Goal: Task Accomplishment & Management: Manage account settings

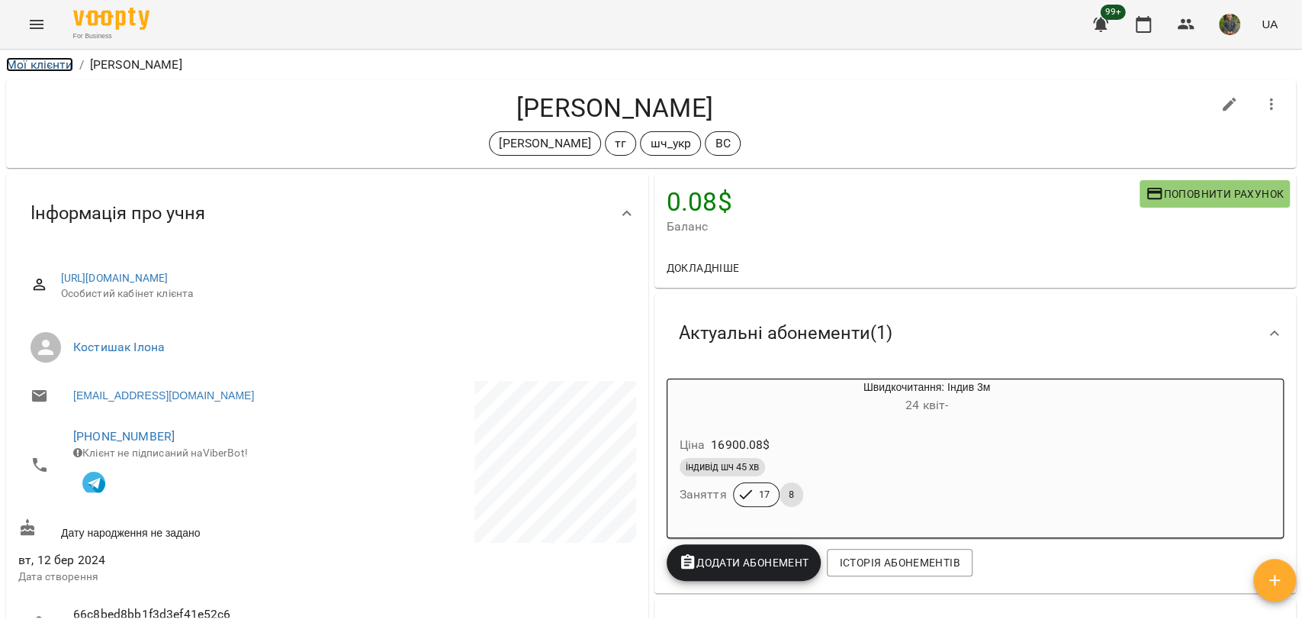
click at [58, 63] on link "Мої клієнти" at bounding box center [39, 64] width 67 height 14
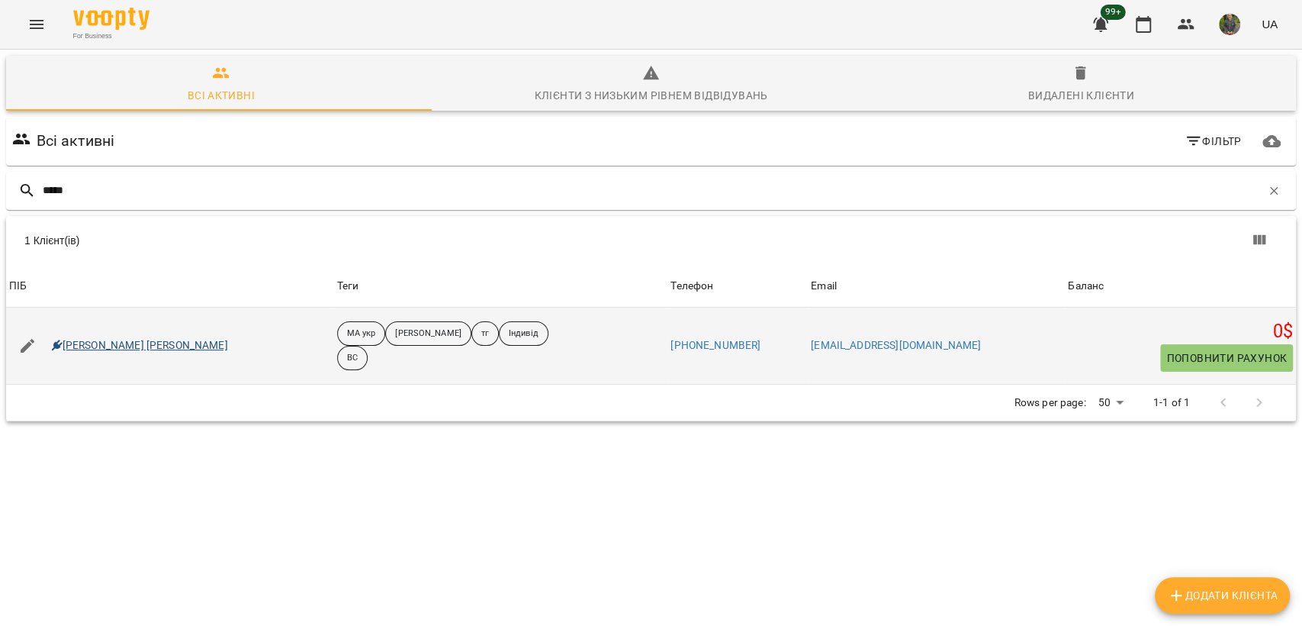
type input "*****"
click at [59, 345] on icon at bounding box center [57, 345] width 11 height 11
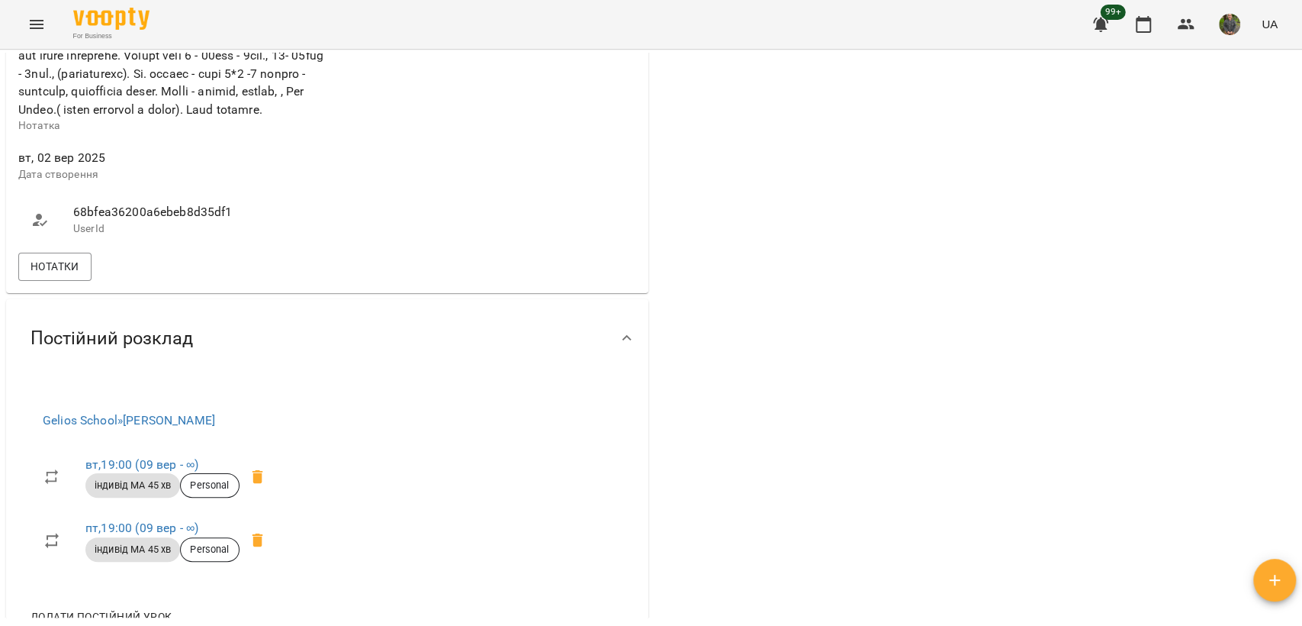
scroll to position [1235, 0]
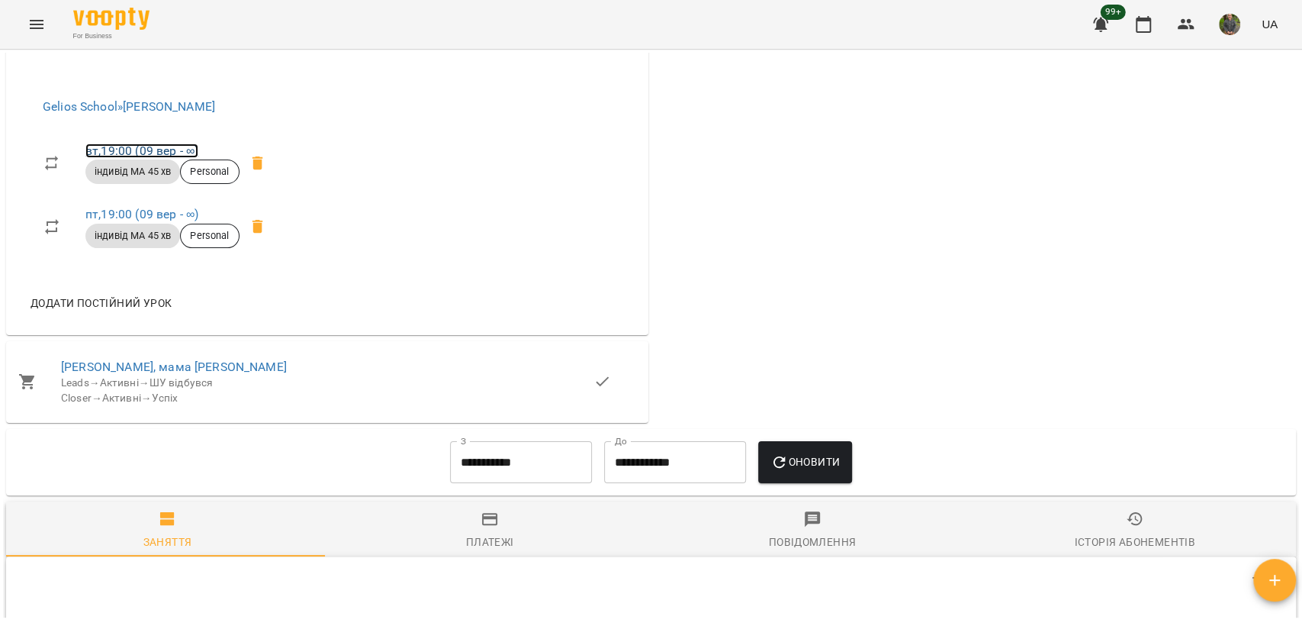
click at [137, 158] on link "вт , 19:00 (09 вер - ∞)" at bounding box center [141, 150] width 113 height 14
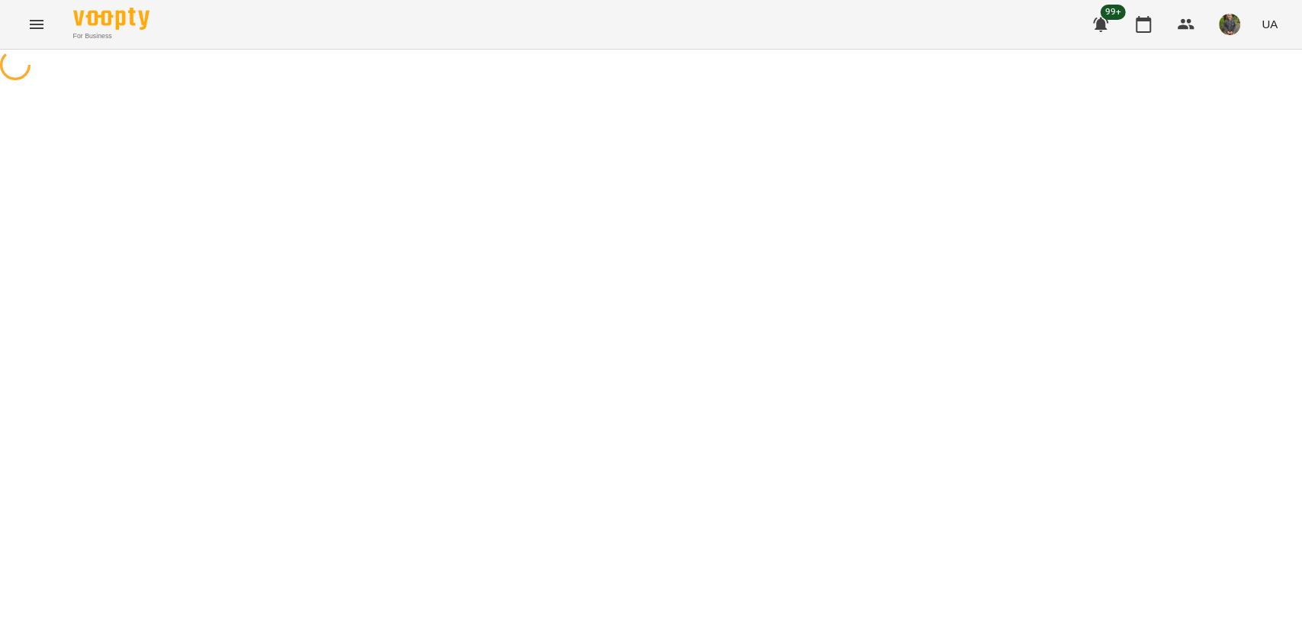
select select "*"
select select "**********"
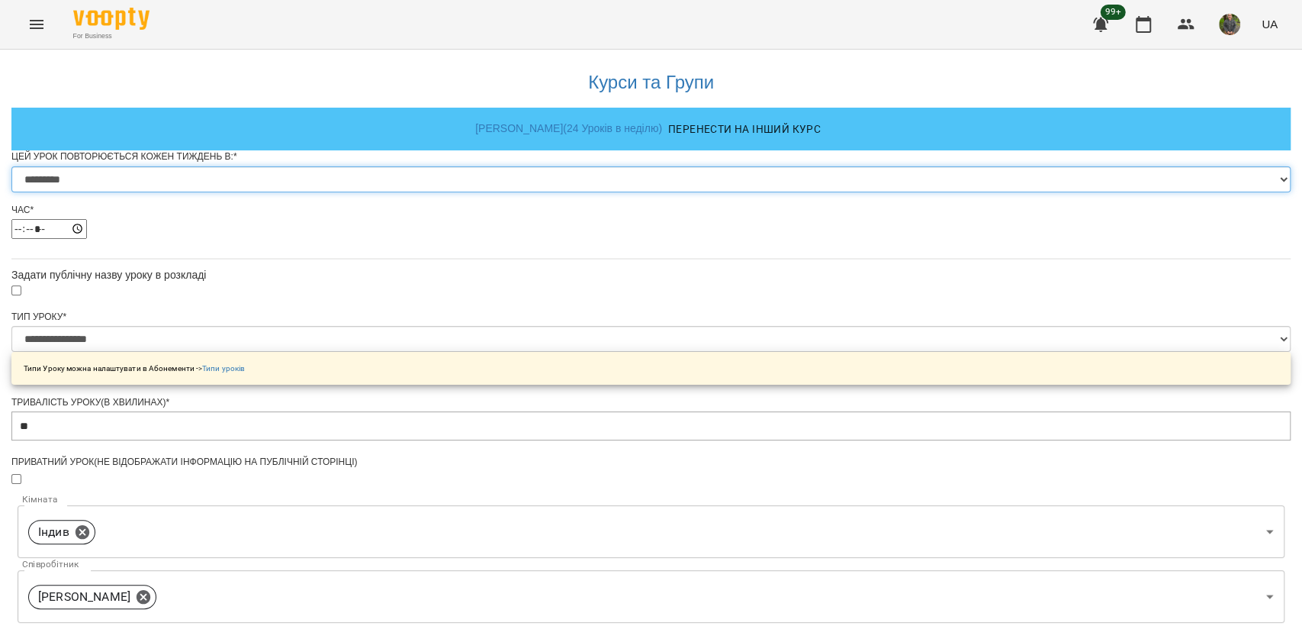
click at [601, 192] on select "********* ******** ****** ****** ******** ****** ******" at bounding box center [650, 179] width 1279 height 26
select select "*"
click at [461, 192] on select "********* ******** ****** ****** ******** ****** ******" at bounding box center [650, 179] width 1279 height 26
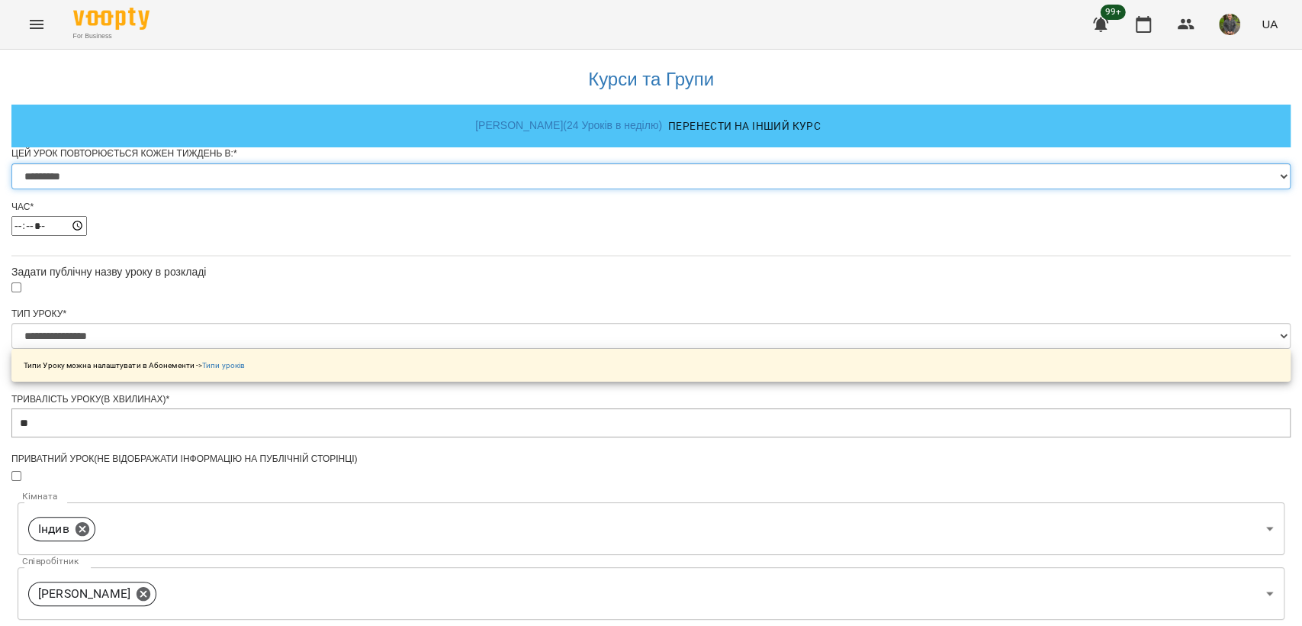
scroll to position [616, 0]
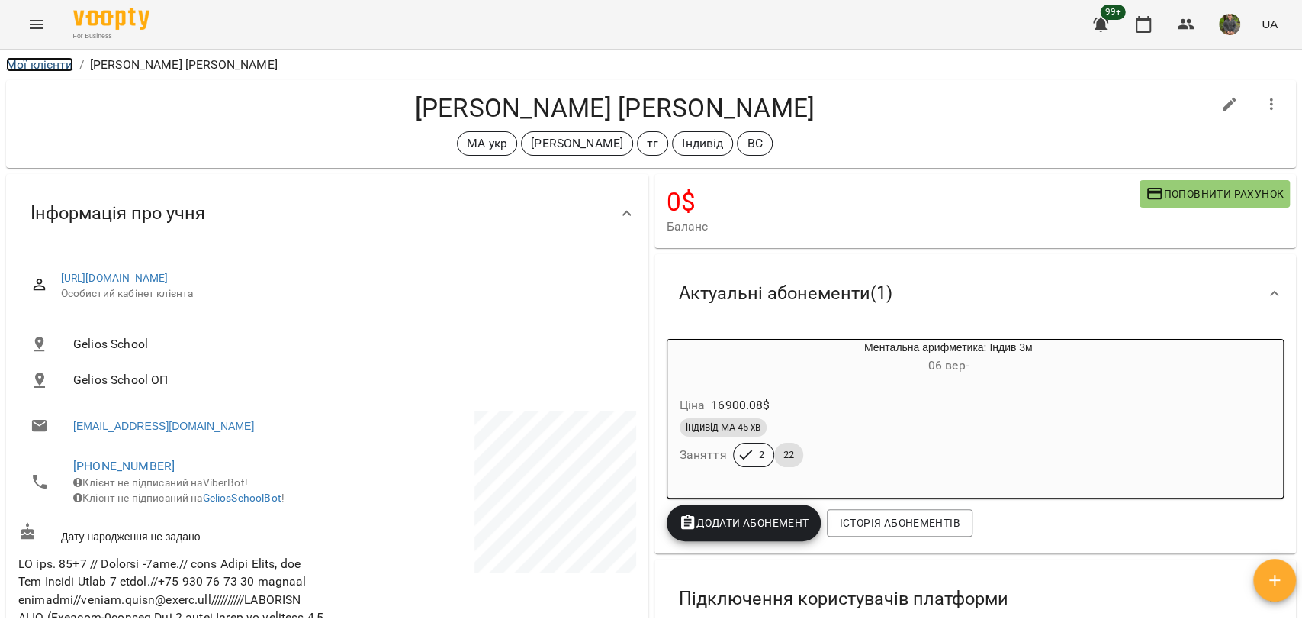
click at [57, 65] on link "Мої клієнти" at bounding box center [39, 64] width 67 height 14
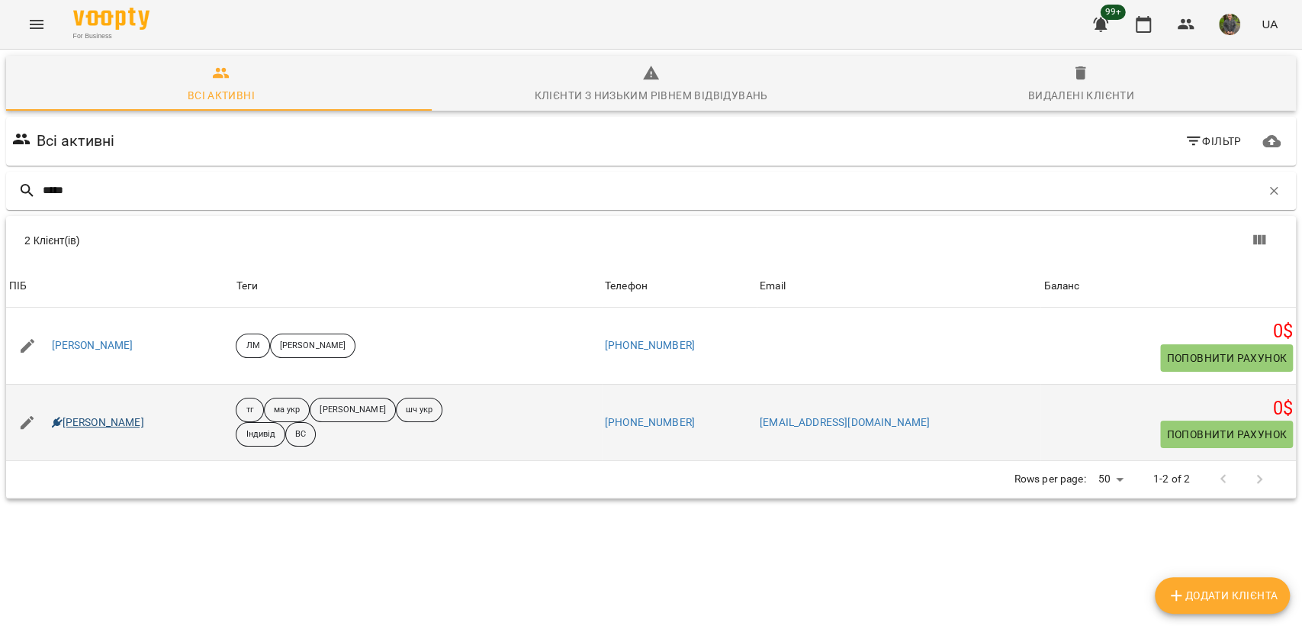
type input "*****"
click at [108, 417] on link "Дмитро Ільченко" at bounding box center [98, 422] width 92 height 15
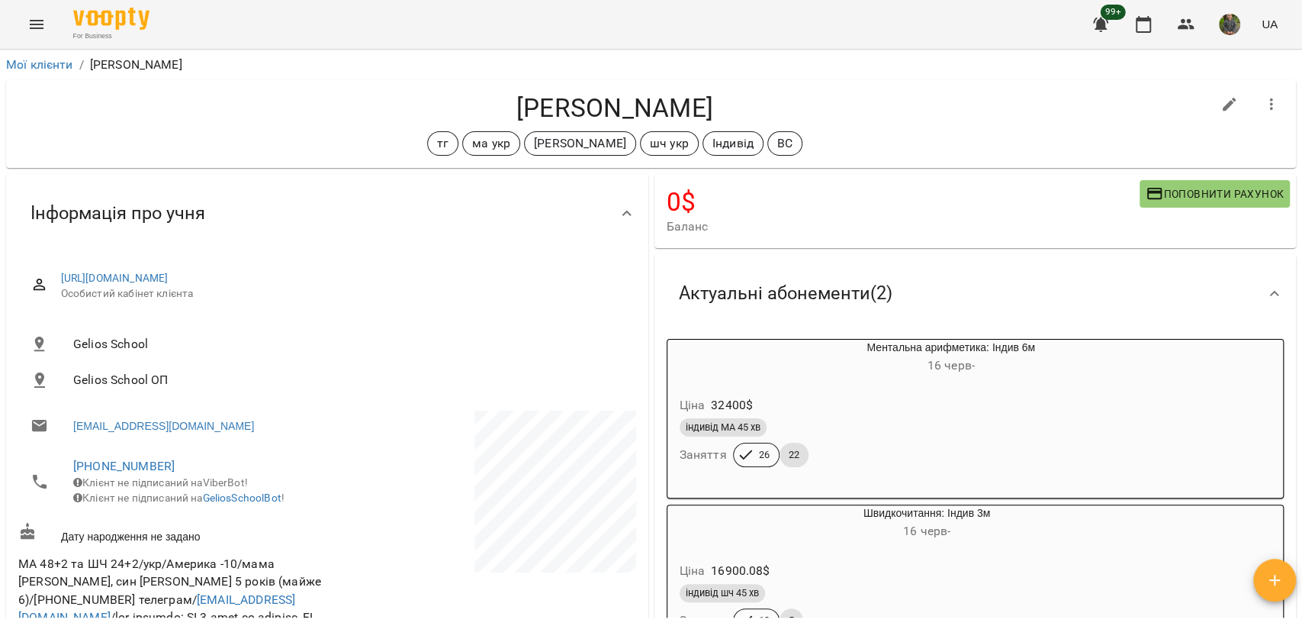
click at [24, 48] on div "For Business 99+ UA" at bounding box center [651, 24] width 1302 height 49
click at [24, 68] on link "Мої клієнти" at bounding box center [39, 64] width 67 height 14
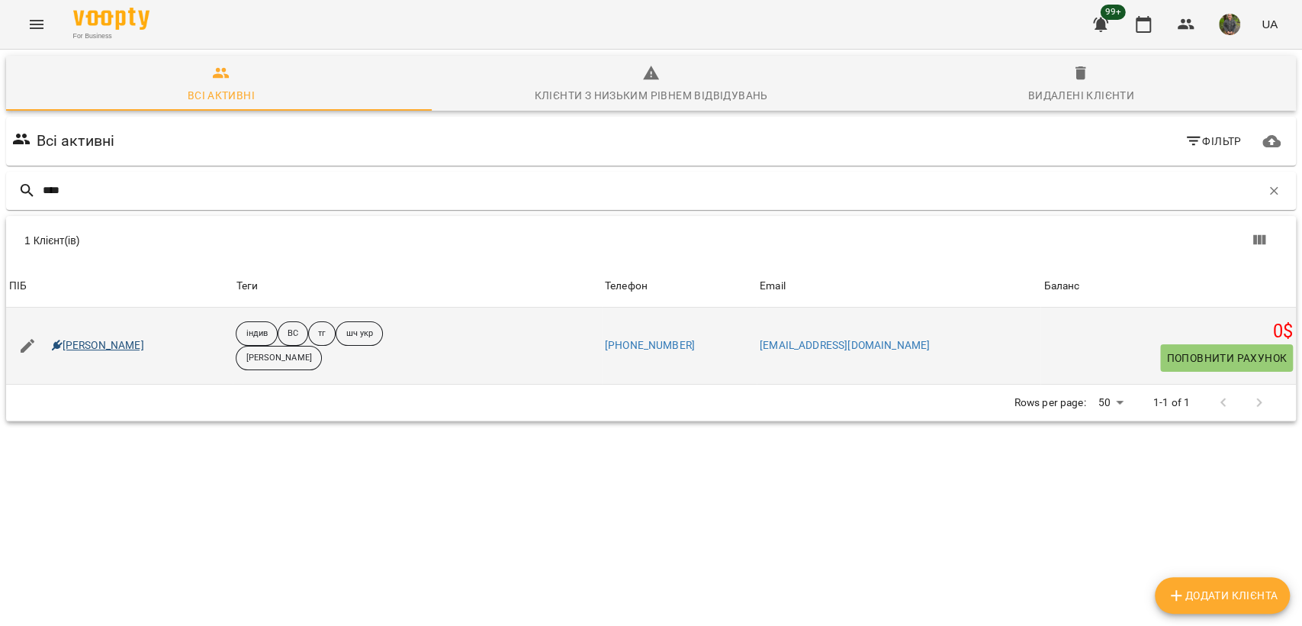
type input "****"
click at [86, 343] on link "Шуба Дмитрій" at bounding box center [98, 345] width 92 height 15
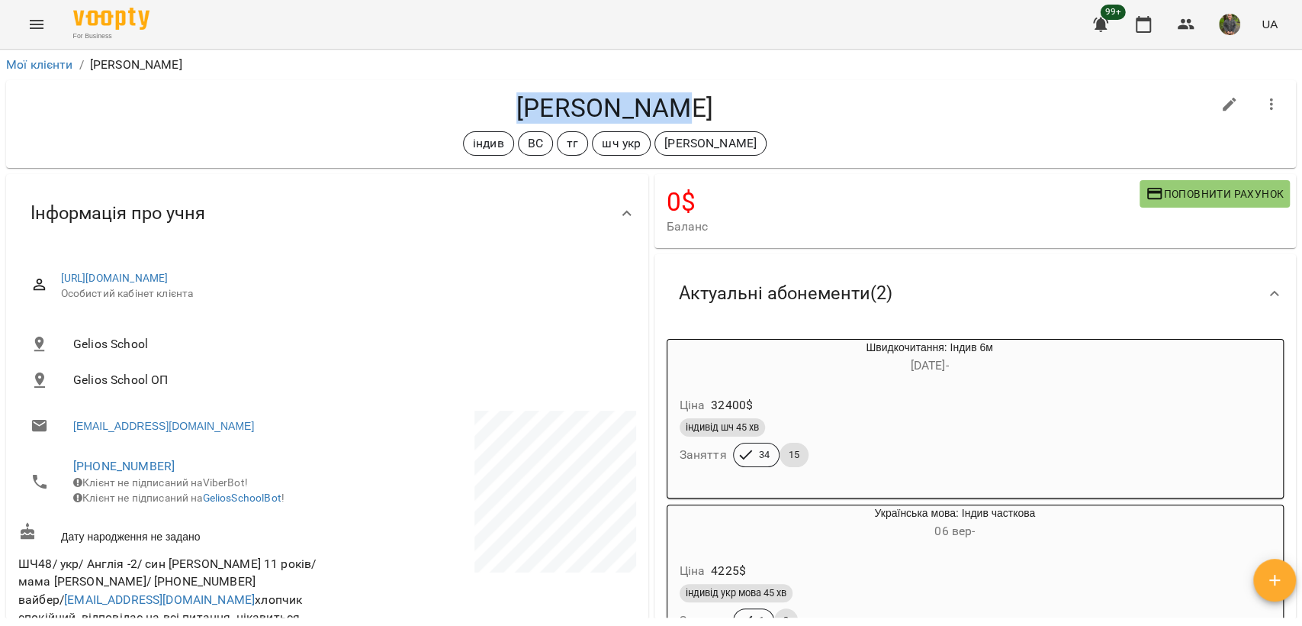
drag, startPoint x: 683, startPoint y: 105, endPoint x: 566, endPoint y: 107, distance: 116.7
click at [523, 108] on h4 "Шуба Дмитрій" at bounding box center [614, 107] width 1193 height 31
drag, startPoint x: 906, startPoint y: 117, endPoint x: 832, endPoint y: 99, distance: 76.2
click at [903, 117] on h4 "Шуба Дмитрій" at bounding box center [614, 107] width 1193 height 31
drag, startPoint x: 753, startPoint y: 99, endPoint x: 510, endPoint y: 102, distance: 243.4
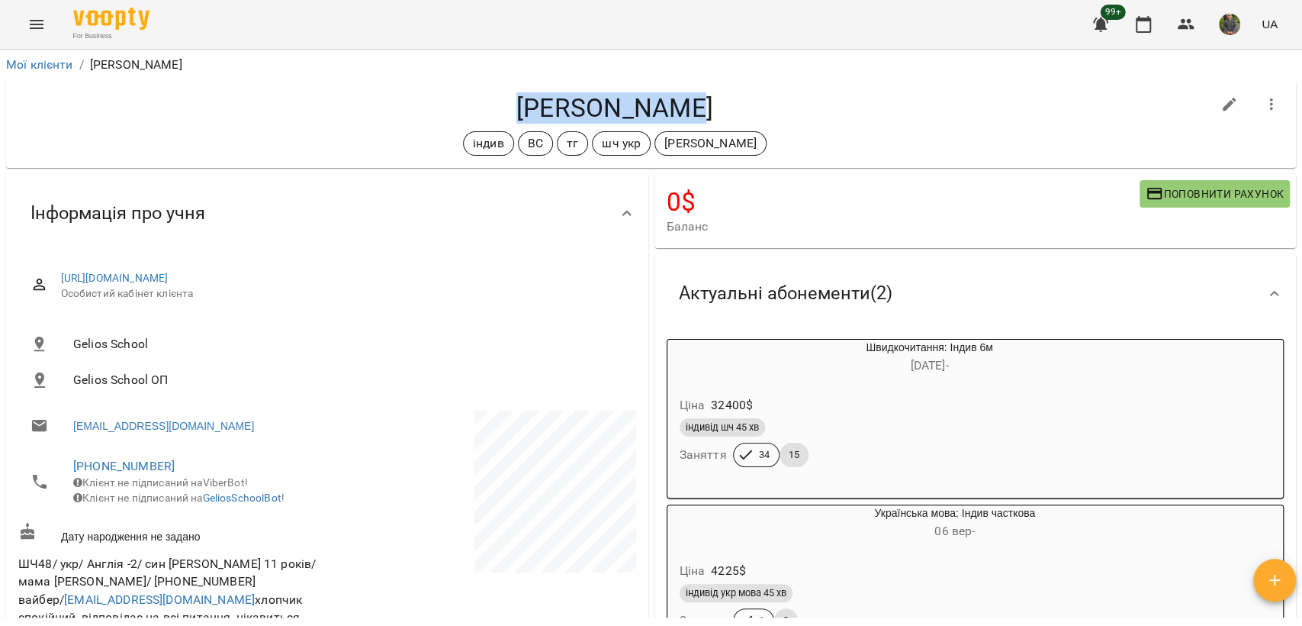
click at [509, 104] on h4 "Шуба Дмитрій" at bounding box center [614, 107] width 1193 height 31
click at [31, 72] on li "Мої клієнти" at bounding box center [39, 65] width 67 height 18
click at [31, 71] on li "Мої клієнти" at bounding box center [39, 65] width 67 height 18
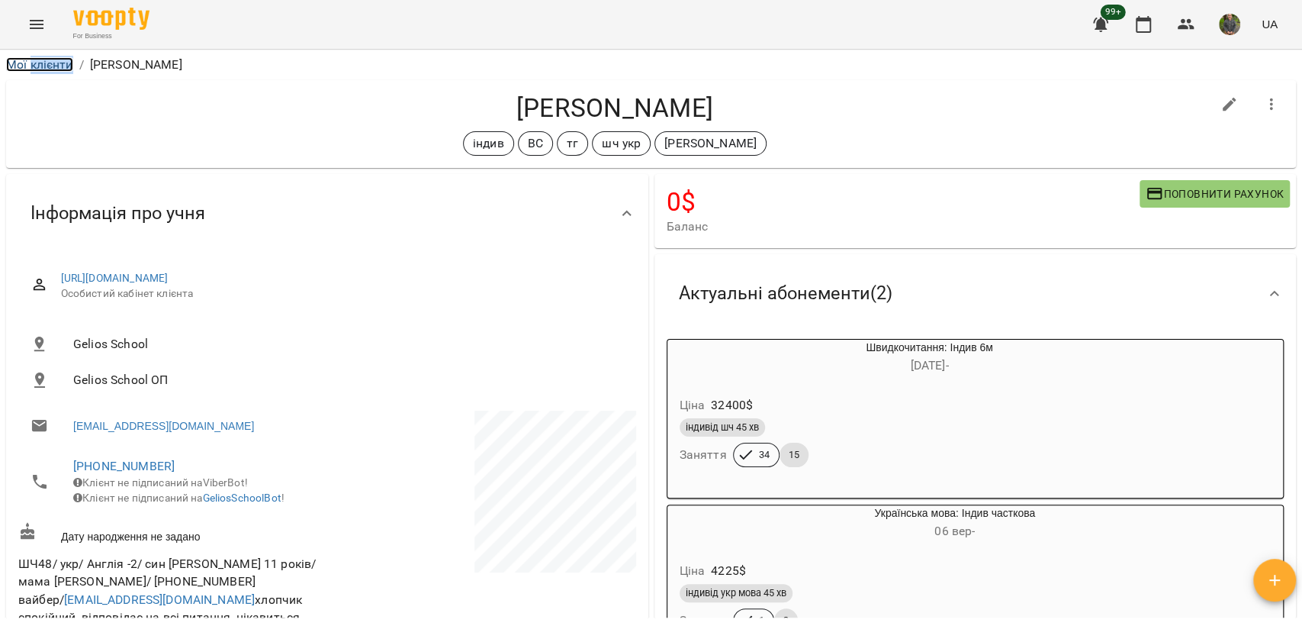
click at [28, 63] on link "Мої клієнти" at bounding box center [39, 64] width 67 height 14
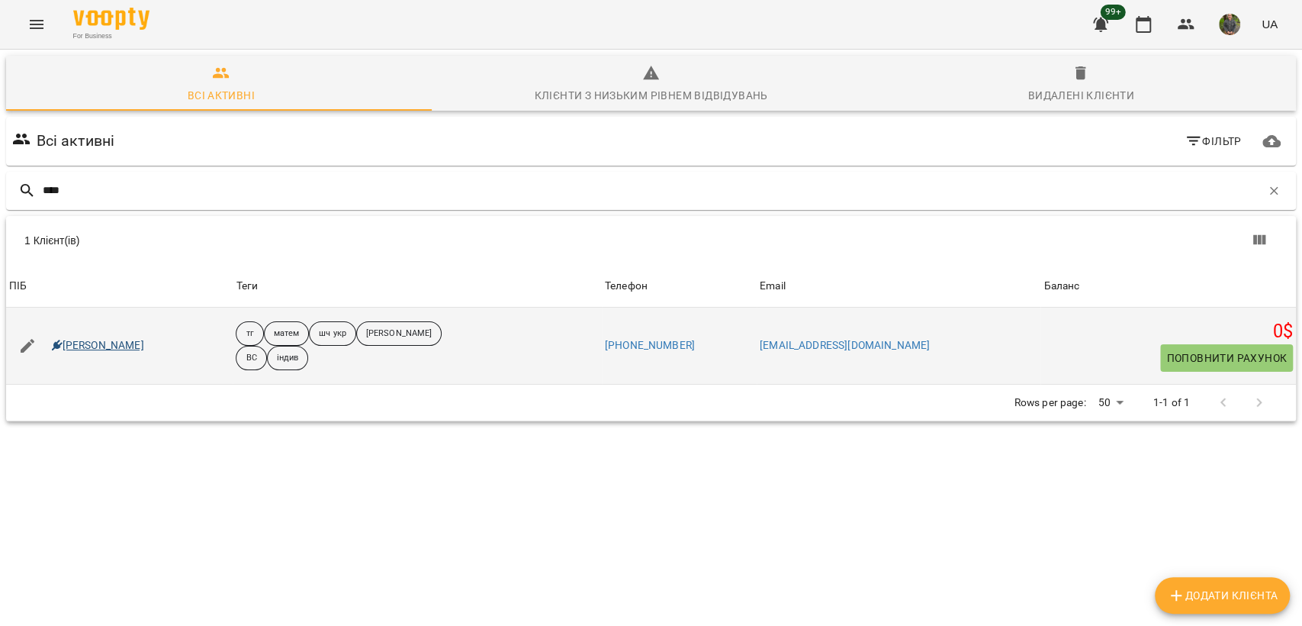
type input "****"
click at [101, 341] on link "Анастасія Янкевич" at bounding box center [98, 345] width 92 height 15
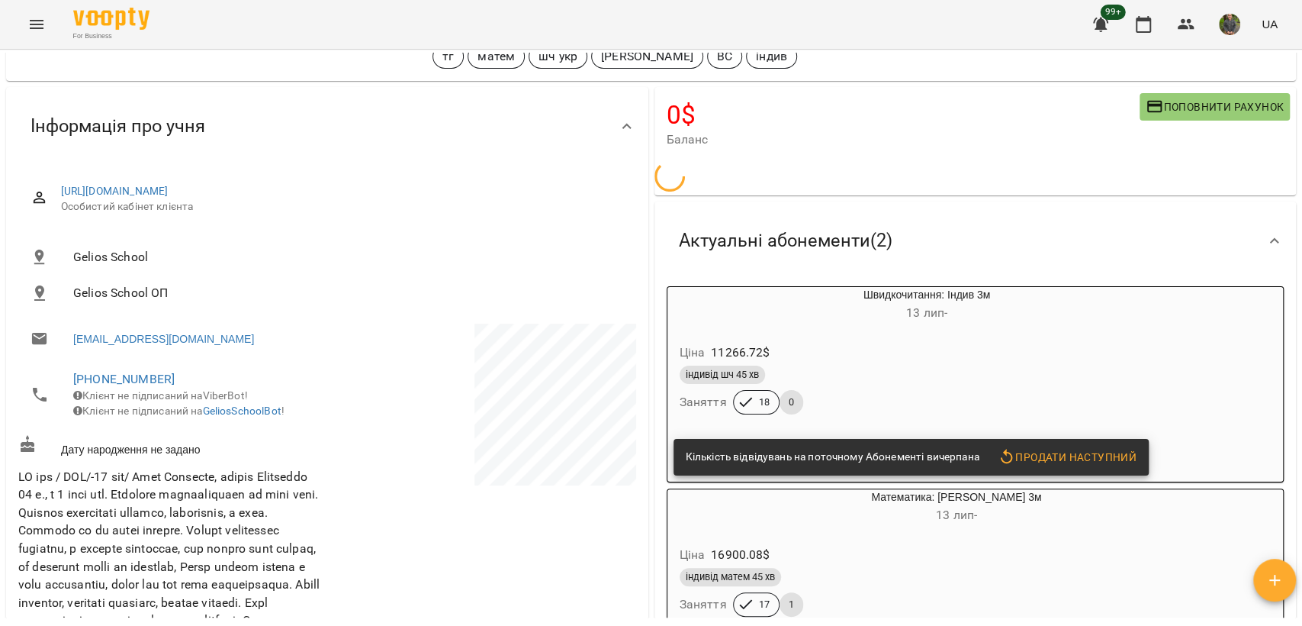
scroll to position [169, 0]
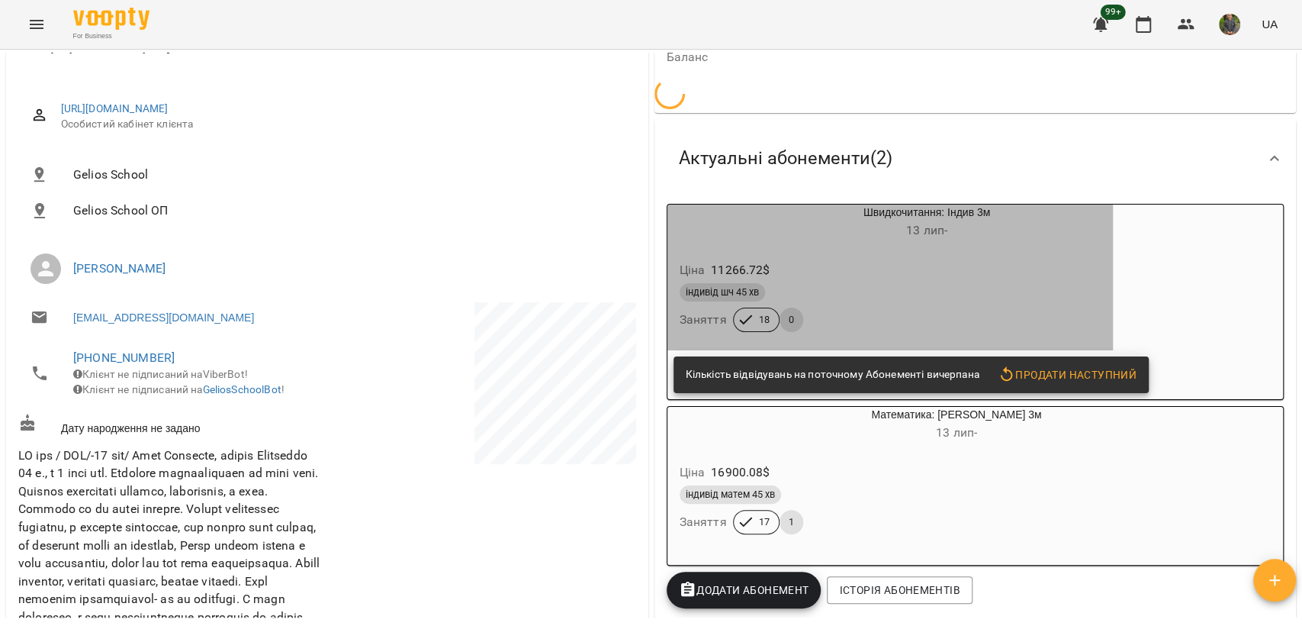
click at [883, 272] on div "Ціна 11266.72 $ індивід шч 45 хв Заняття 18 0" at bounding box center [891, 299] width 446 height 104
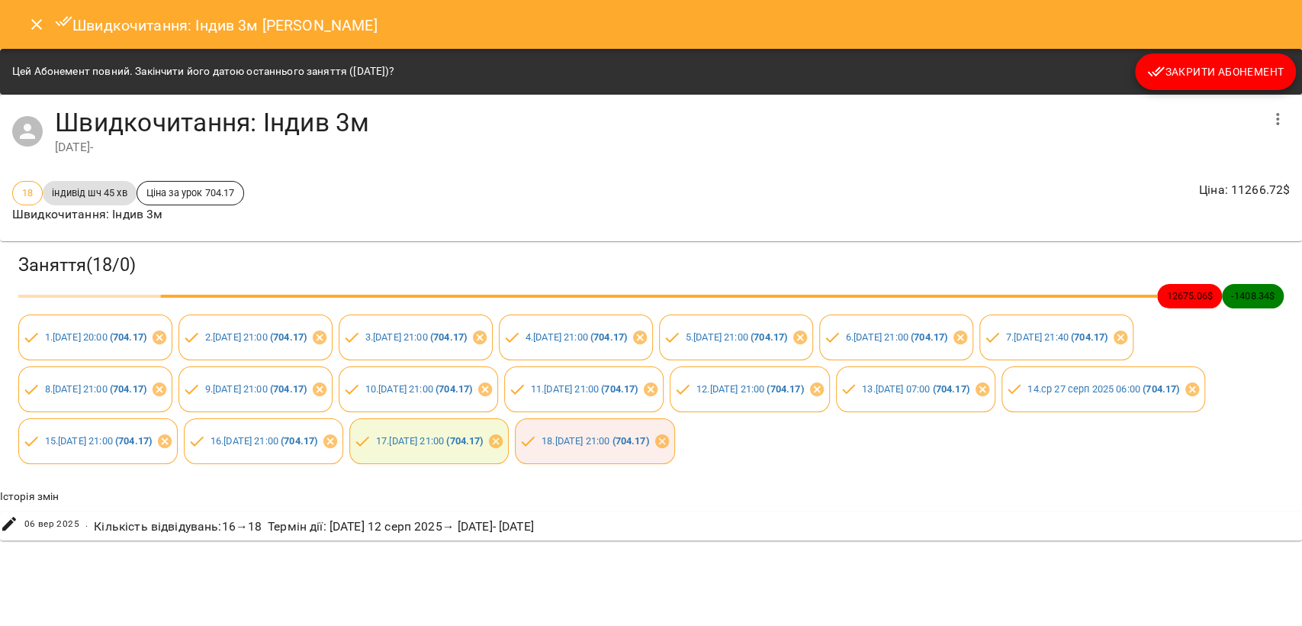
click at [1188, 75] on span "Закрити Абонемент" at bounding box center [1215, 72] width 137 height 18
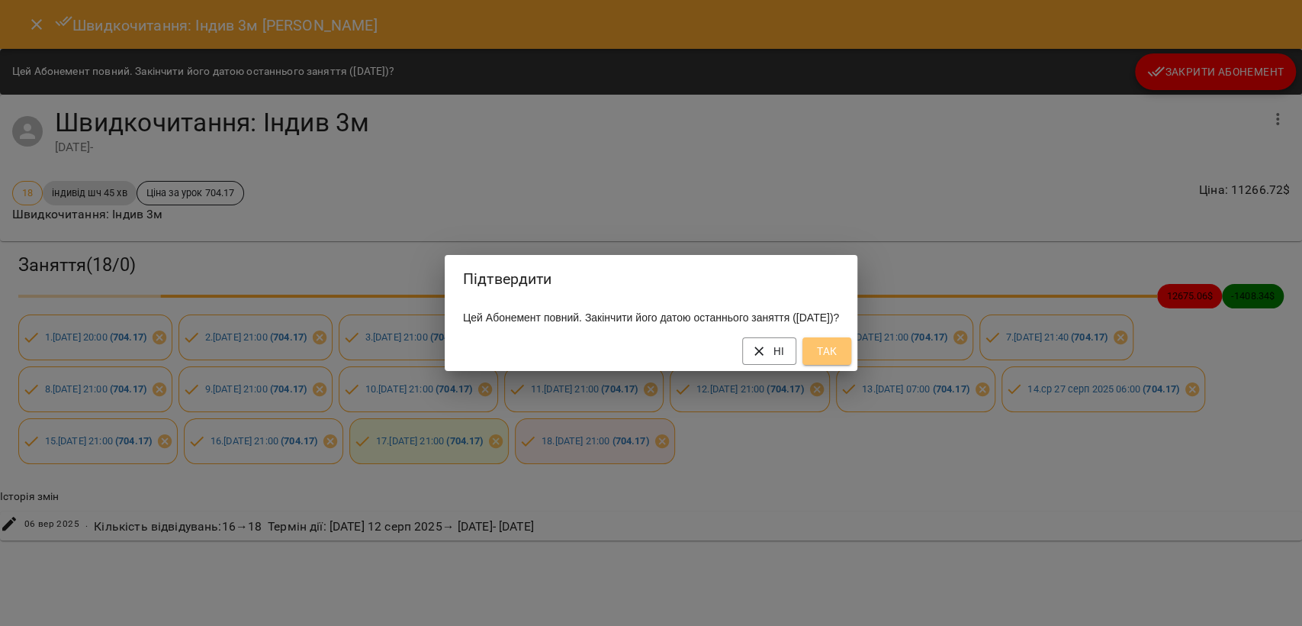
click at [839, 360] on span "Так" at bounding box center [827, 351] width 24 height 18
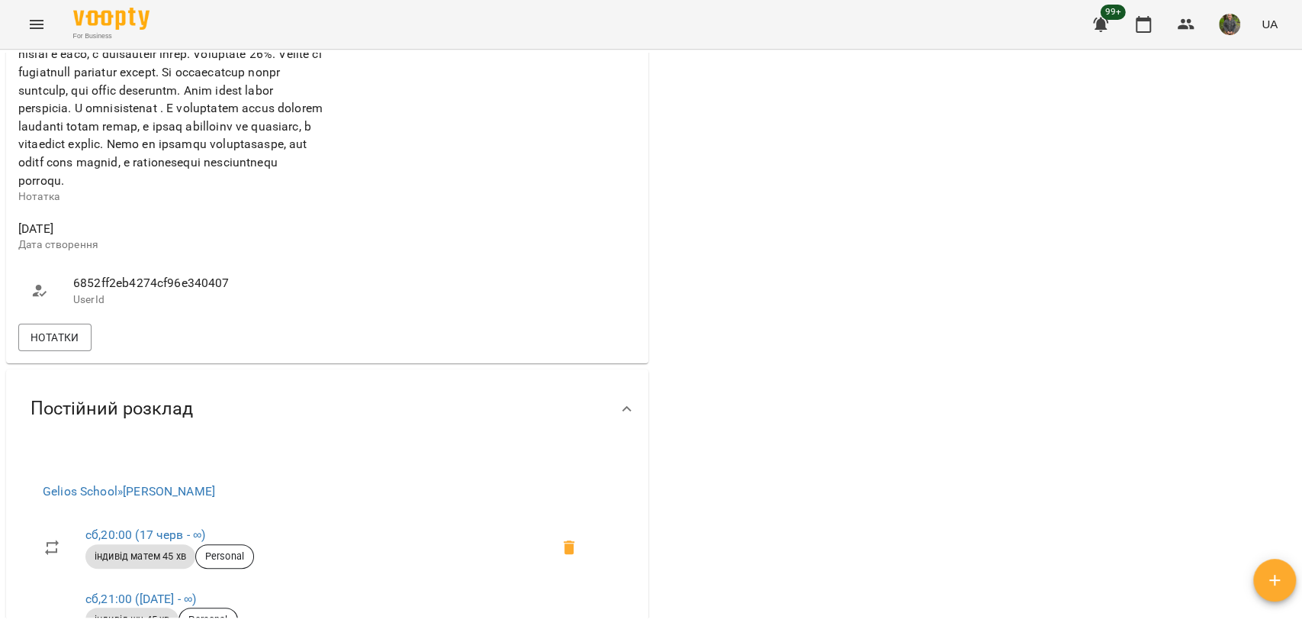
scroll to position [1440, 0]
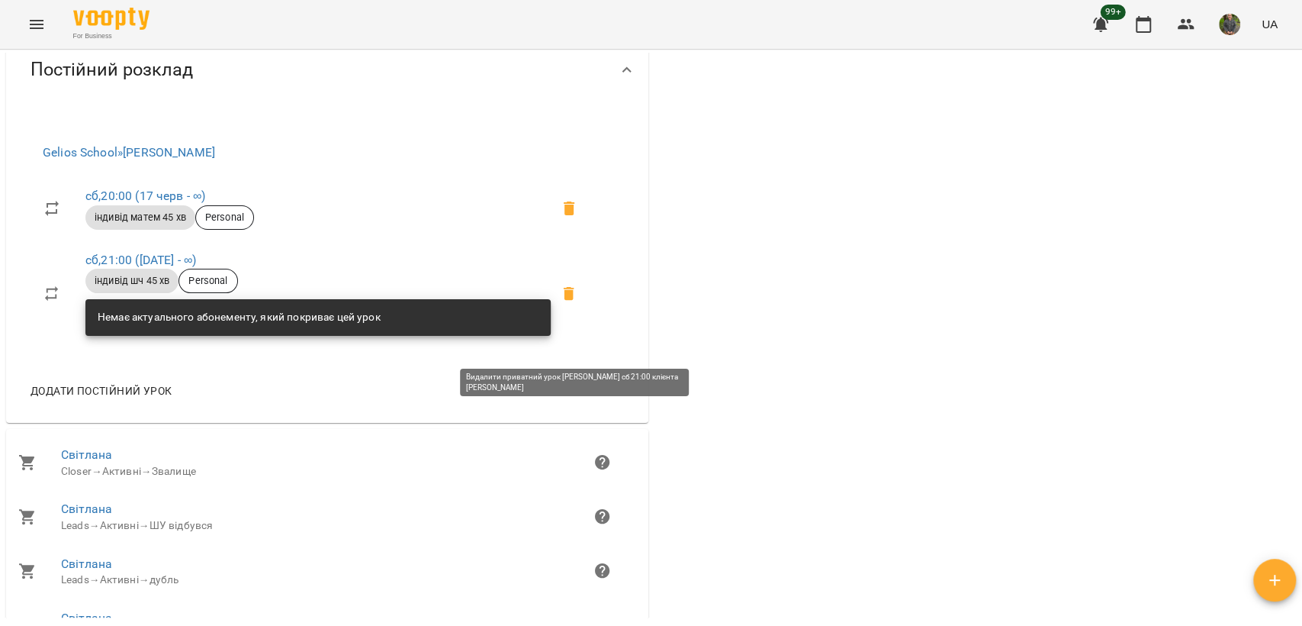
click at [566, 303] on icon at bounding box center [569, 294] width 18 height 18
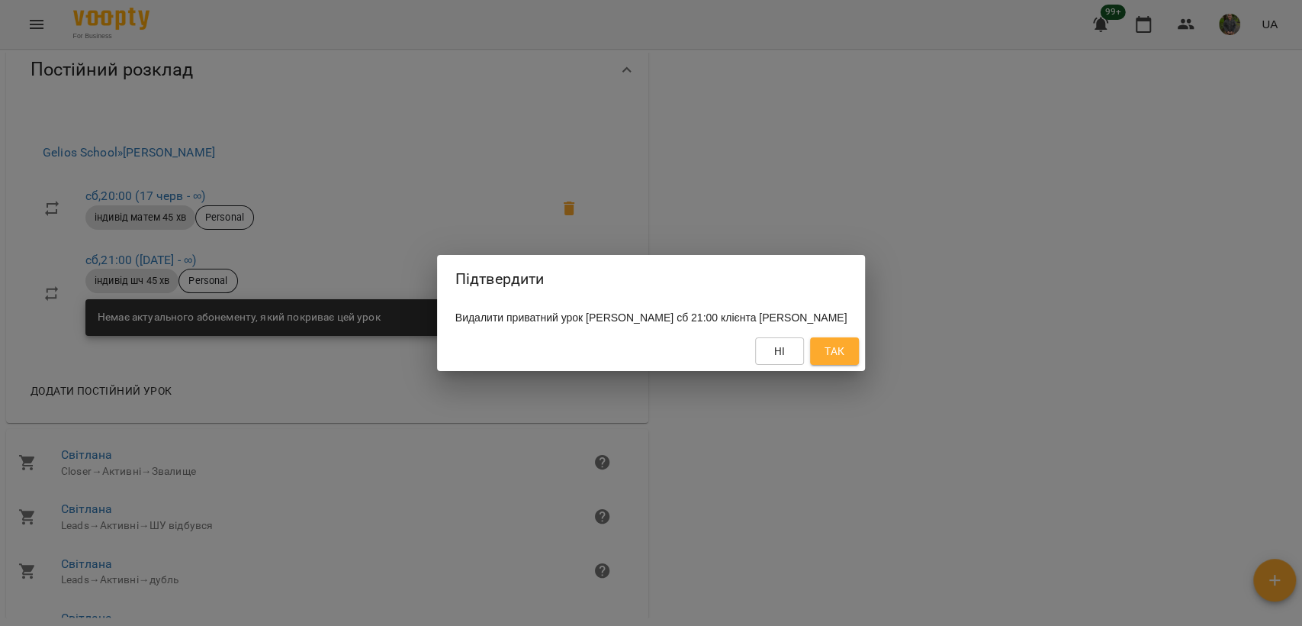
click at [859, 356] on button "Так" at bounding box center [834, 350] width 49 height 27
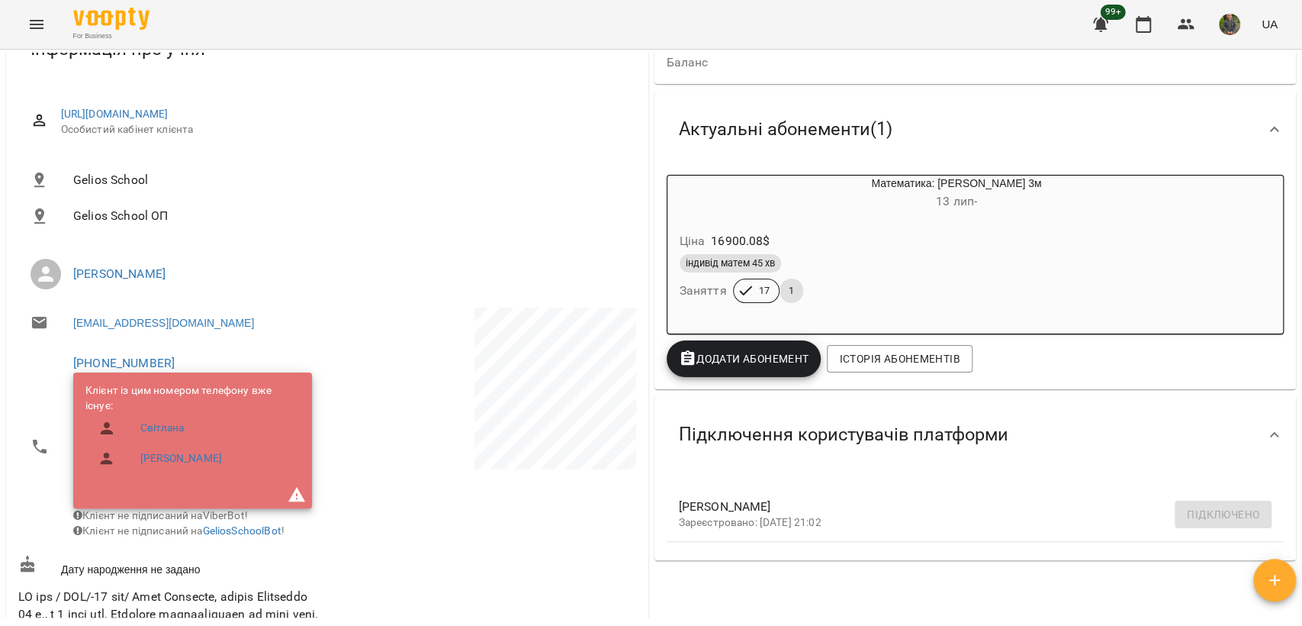
scroll to position [0, 0]
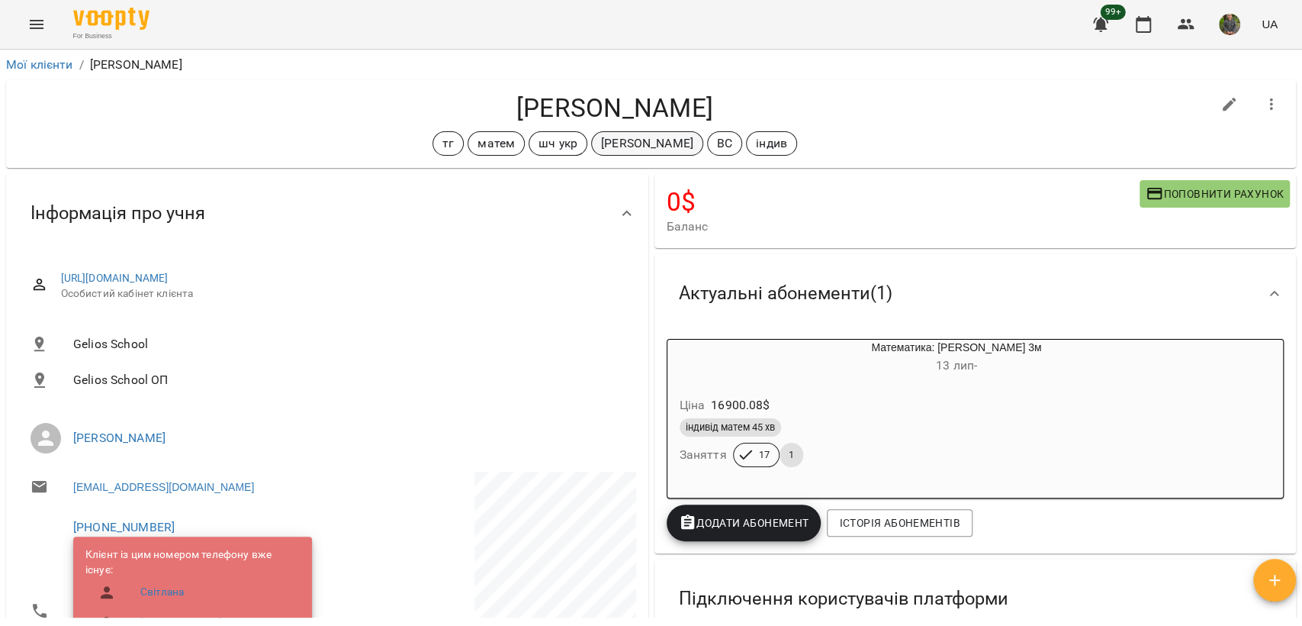
click at [658, 131] on div "Оксана Михайлишин" at bounding box center [647, 143] width 112 height 24
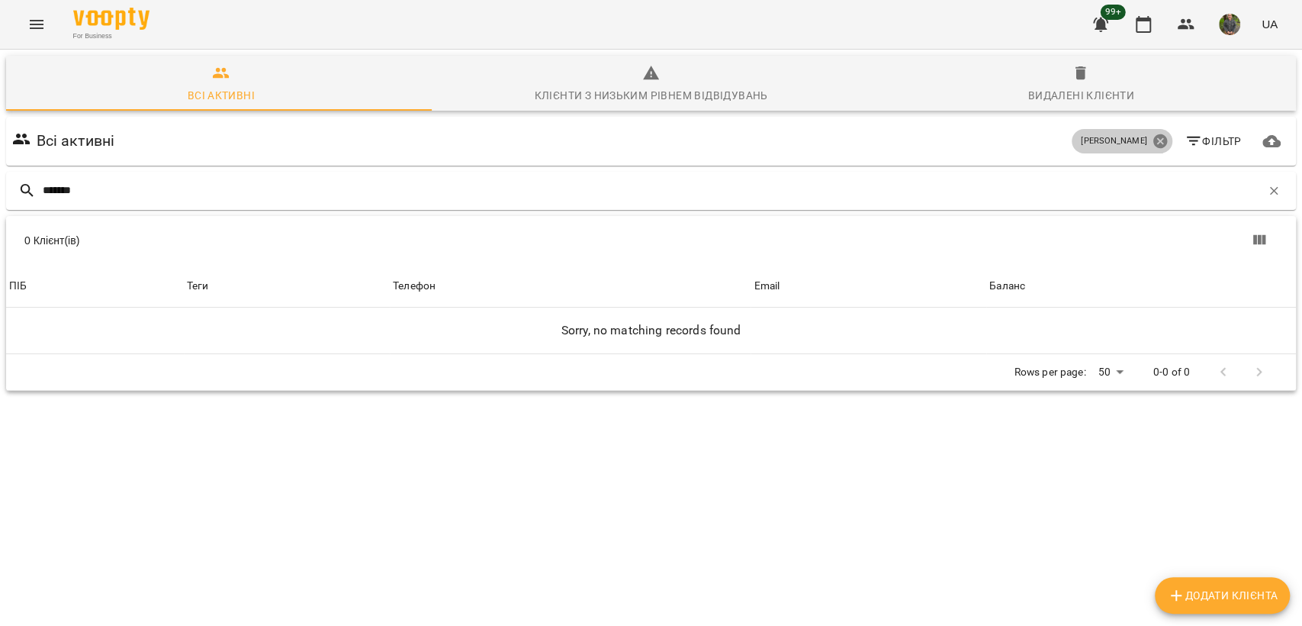
click at [1153, 140] on icon at bounding box center [1160, 141] width 14 height 14
click at [204, 209] on div "*******" at bounding box center [651, 191] width 1296 height 44
click at [184, 193] on input "*******" at bounding box center [652, 190] width 1218 height 25
drag, startPoint x: 140, startPoint y: 195, endPoint x: 0, endPoint y: 203, distance: 140.6
click at [0, 203] on div "Всі активні Клієнти з низьким рівнем відвідувань Видалені клієнти Всі активні Ф…" at bounding box center [651, 277] width 1308 height 460
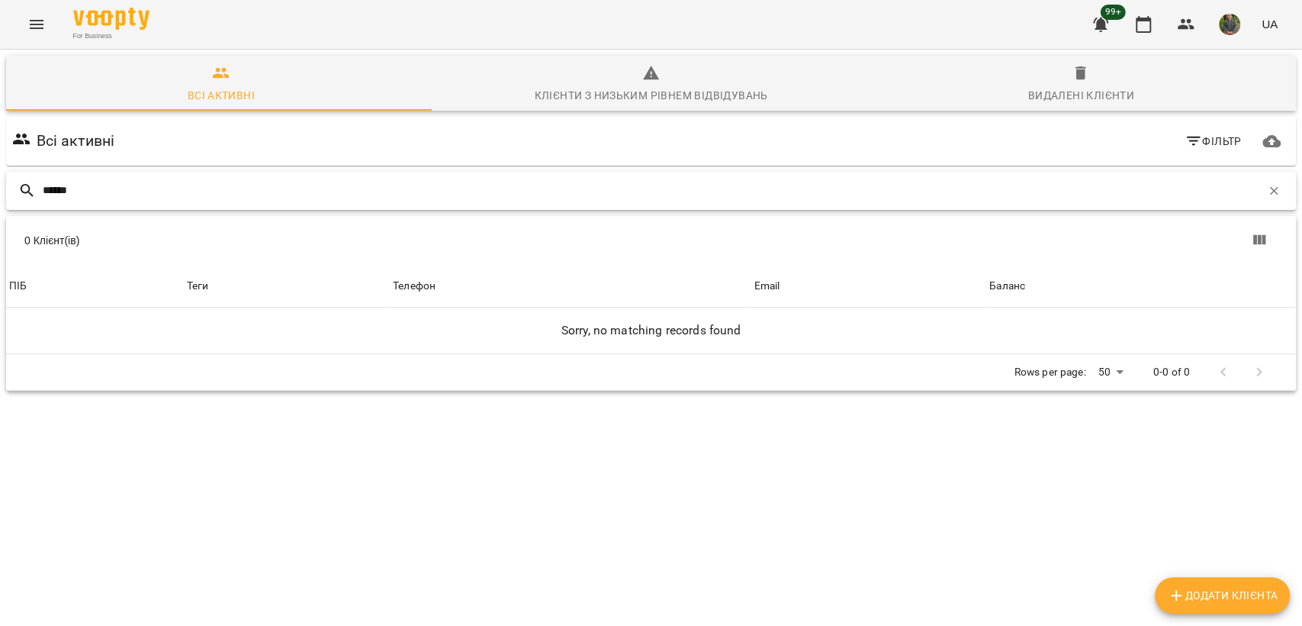
type input "******"
click at [56, 29] on div "For Business 99+ UA" at bounding box center [651, 24] width 1302 height 49
click at [43, 21] on icon "Menu" at bounding box center [36, 24] width 18 height 18
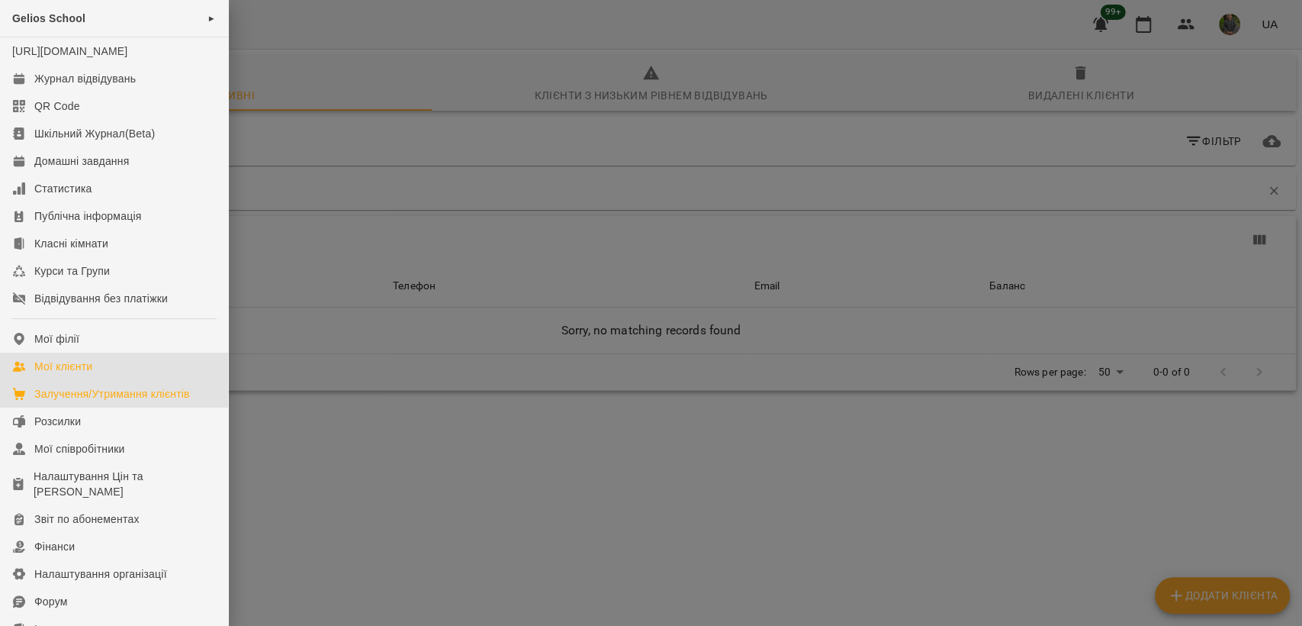
click at [95, 397] on link "Залучення/Утримання клієнтів" at bounding box center [114, 393] width 228 height 27
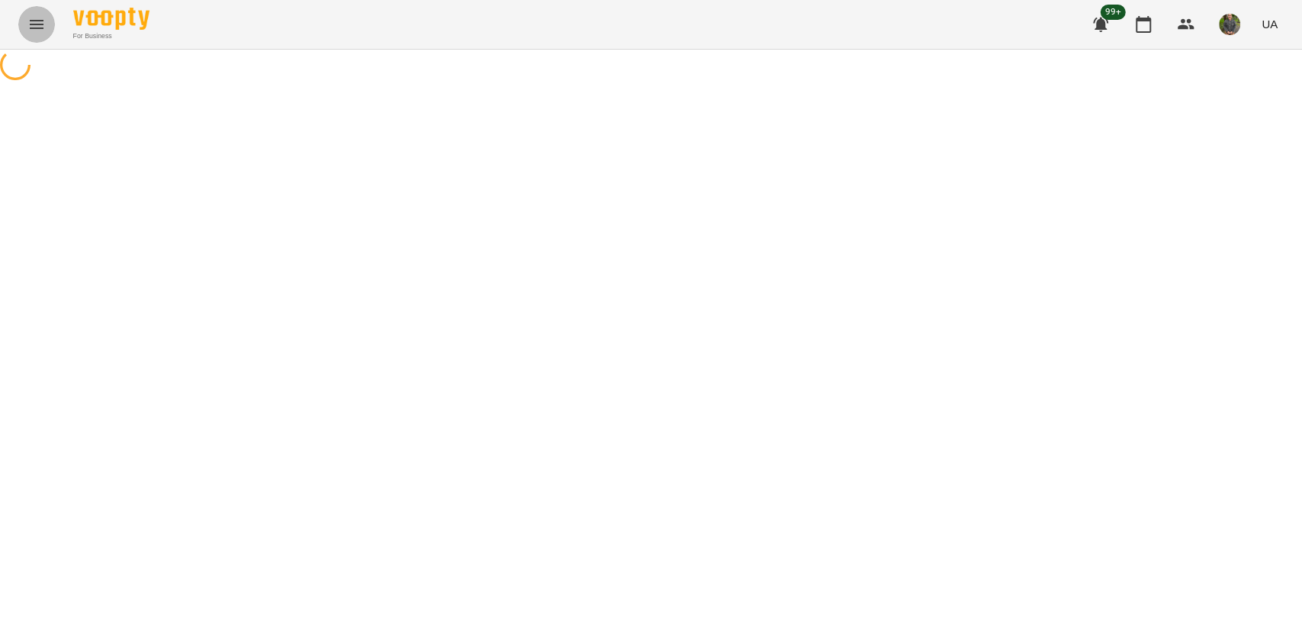
click at [43, 31] on icon "Menu" at bounding box center [36, 24] width 18 height 18
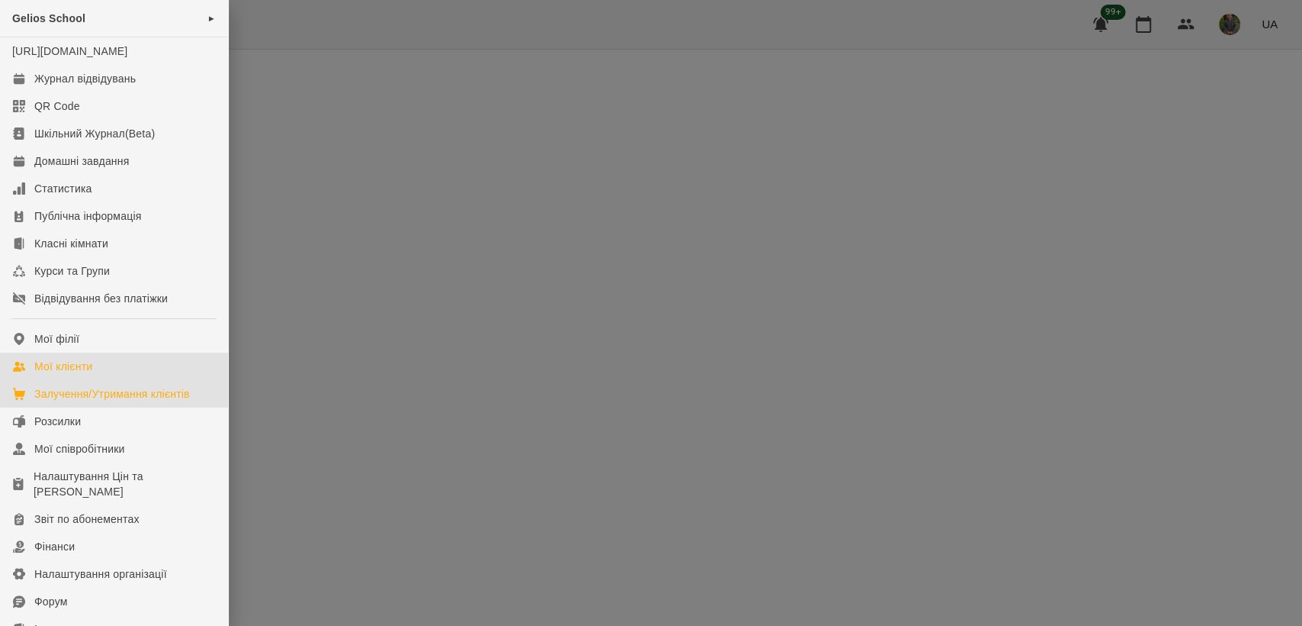
click at [33, 380] on link "Мої клієнти" at bounding box center [114, 365] width 228 height 27
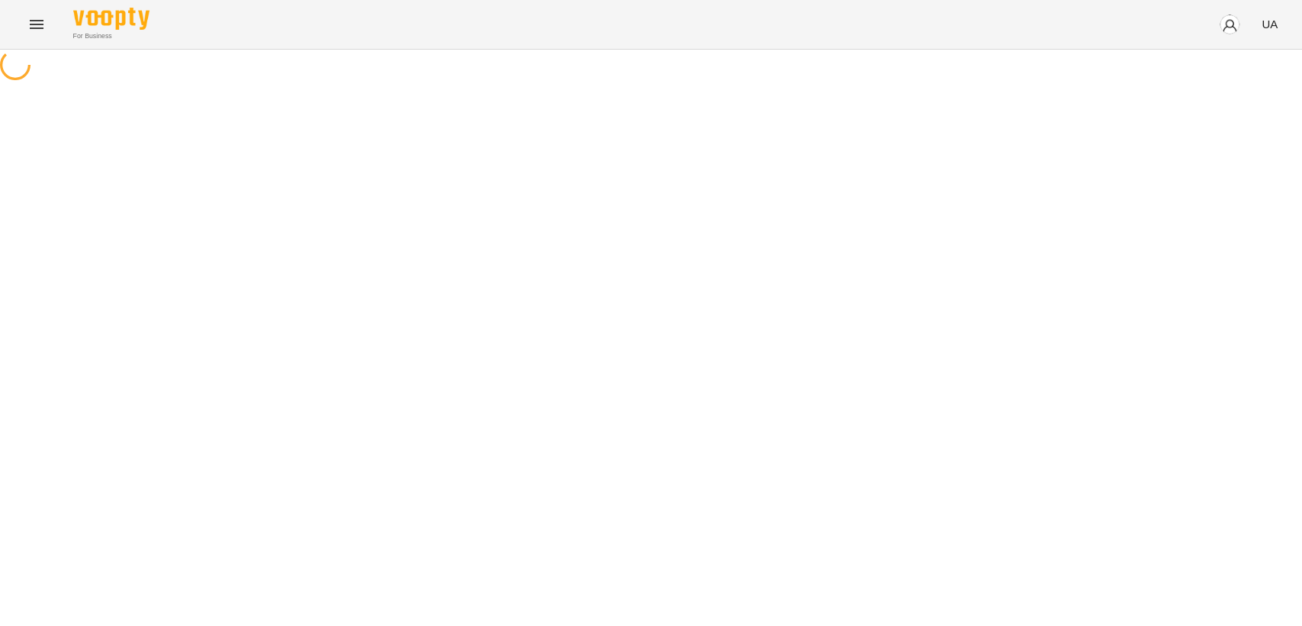
click at [33, 9] on button "Menu" at bounding box center [36, 24] width 37 height 37
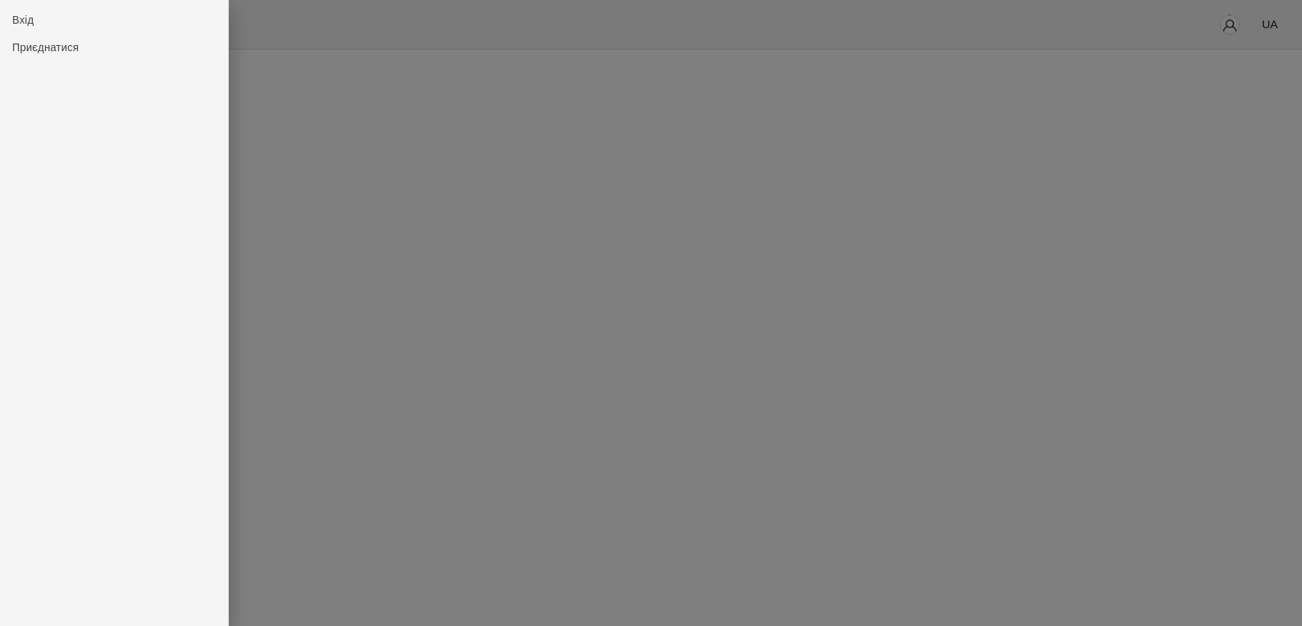
click at [586, 208] on div at bounding box center [651, 313] width 1302 height 626
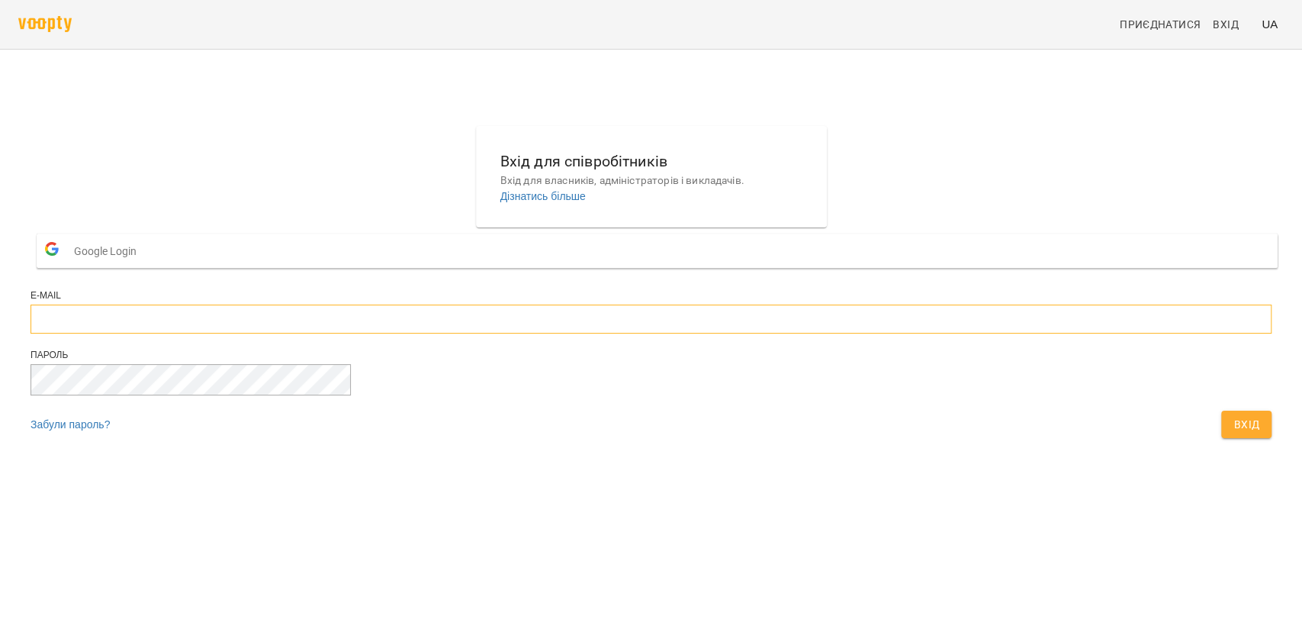
type input "**********"
click at [1234, 433] on span "Вхід" at bounding box center [1247, 424] width 26 height 18
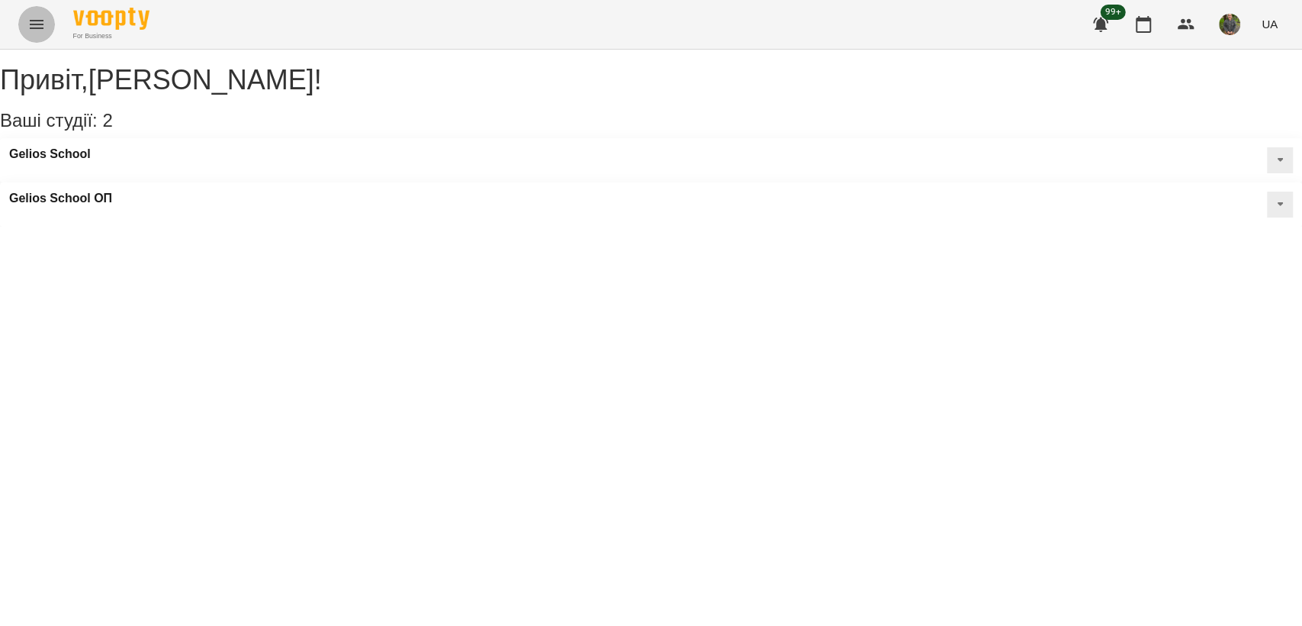
click at [37, 11] on button "Menu" at bounding box center [36, 24] width 37 height 37
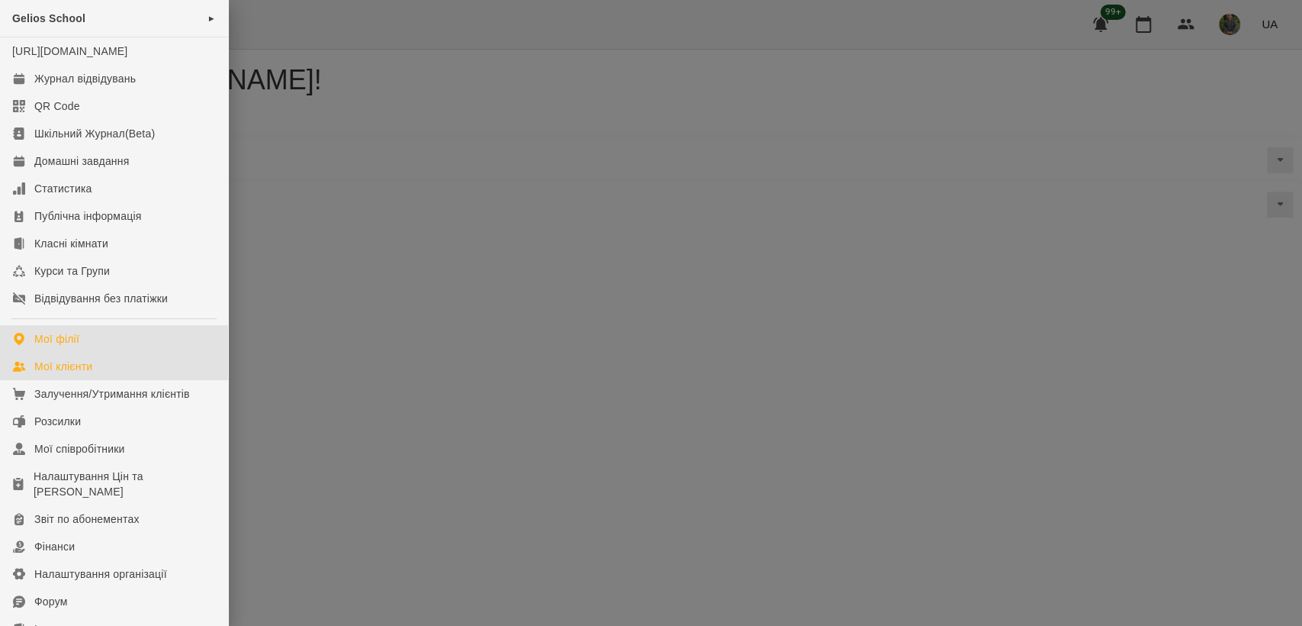
click at [73, 374] on div "Мої клієнти" at bounding box center [63, 366] width 58 height 15
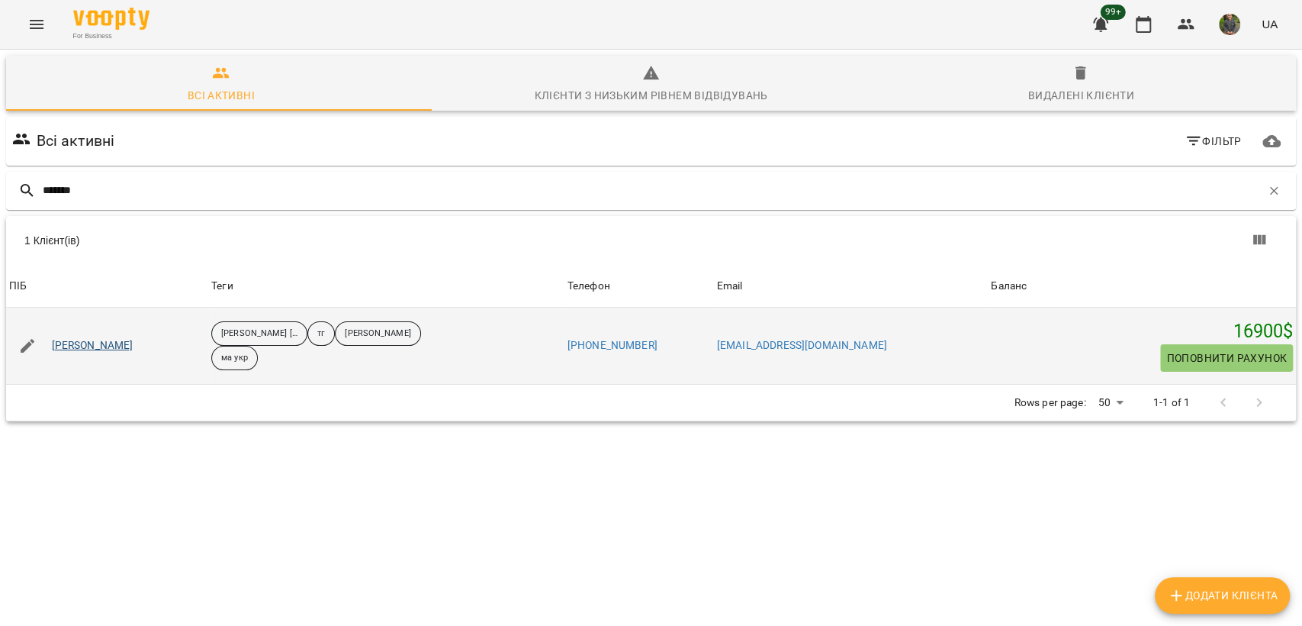
type input "*******"
click at [95, 349] on link "[PERSON_NAME]" at bounding box center [93, 345] width 82 height 15
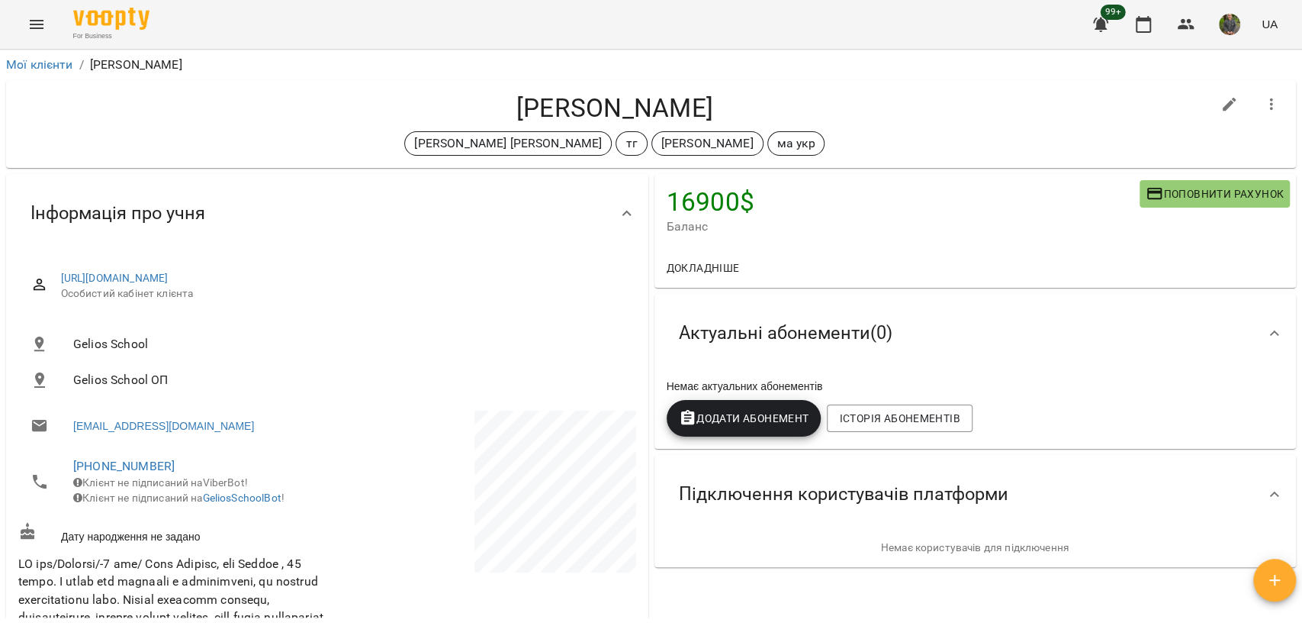
drag, startPoint x: 516, startPoint y: 99, endPoint x: 726, endPoint y: 113, distance: 210.2
click at [726, 113] on h4 "[PERSON_NAME]" at bounding box center [614, 107] width 1193 height 31
click at [720, 108] on h4 "[PERSON_NAME]" at bounding box center [614, 107] width 1193 height 31
drag, startPoint x: 720, startPoint y: 108, endPoint x: 458, endPoint y: 111, distance: 262.5
click at [458, 111] on h4 "[PERSON_NAME]" at bounding box center [614, 107] width 1193 height 31
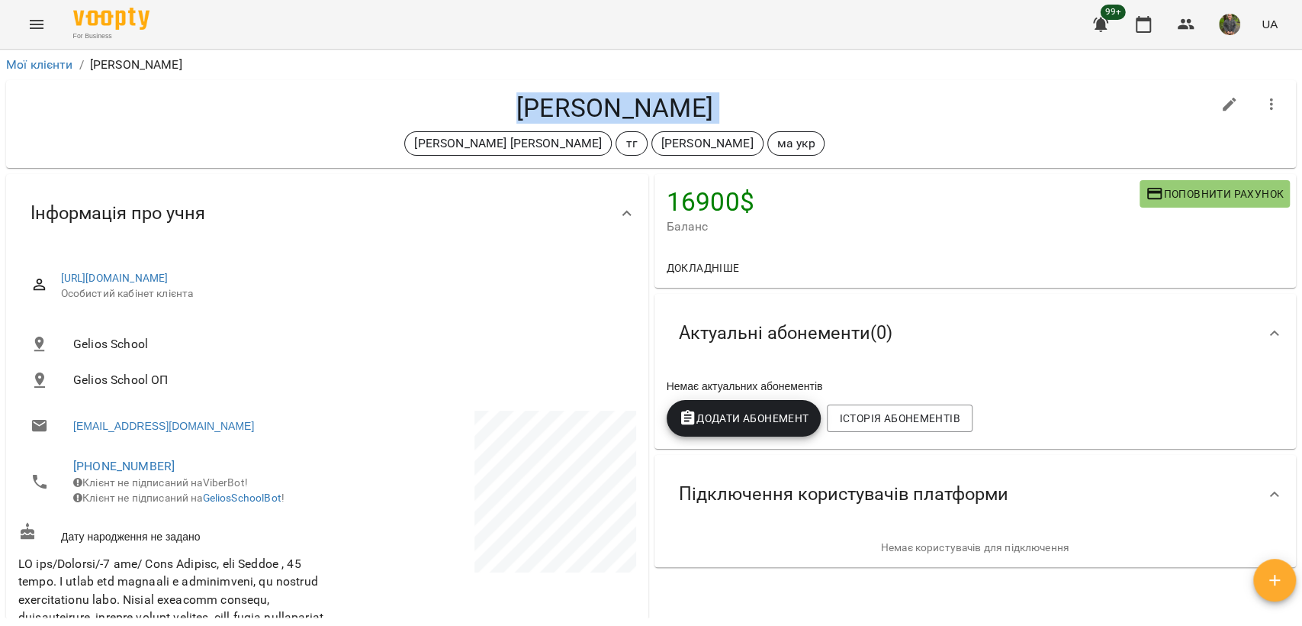
click at [39, 15] on icon "Menu" at bounding box center [36, 24] width 18 height 18
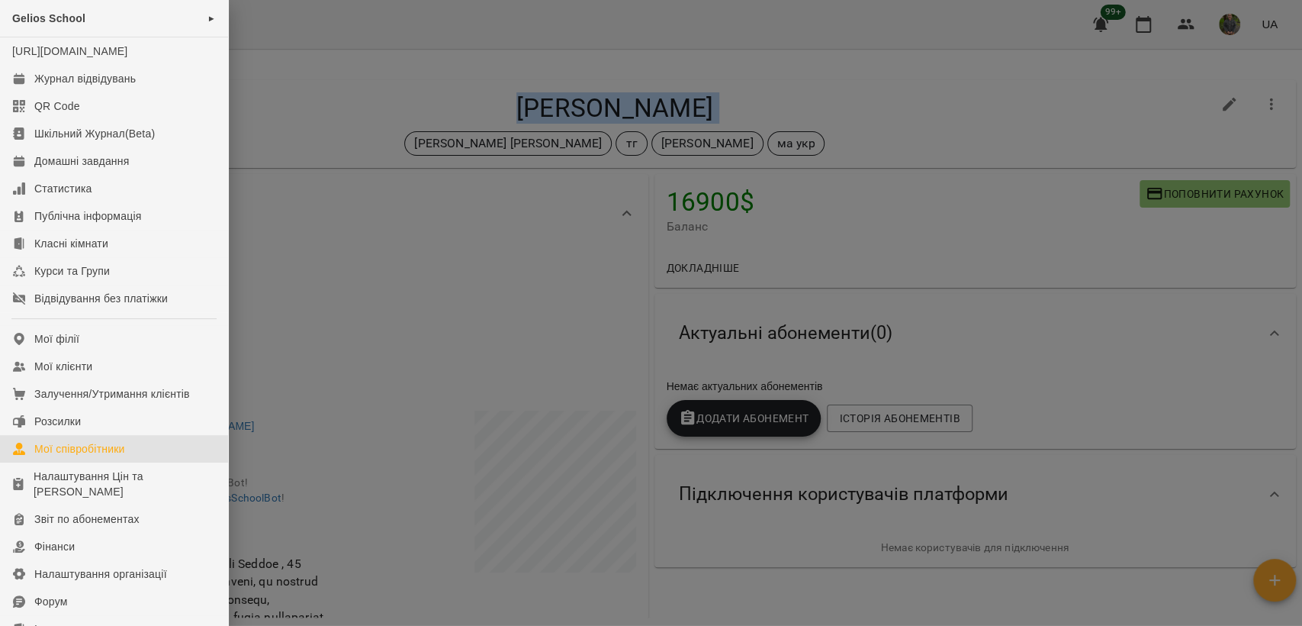
click at [102, 456] on div "Мої співробітники" at bounding box center [79, 448] width 91 height 15
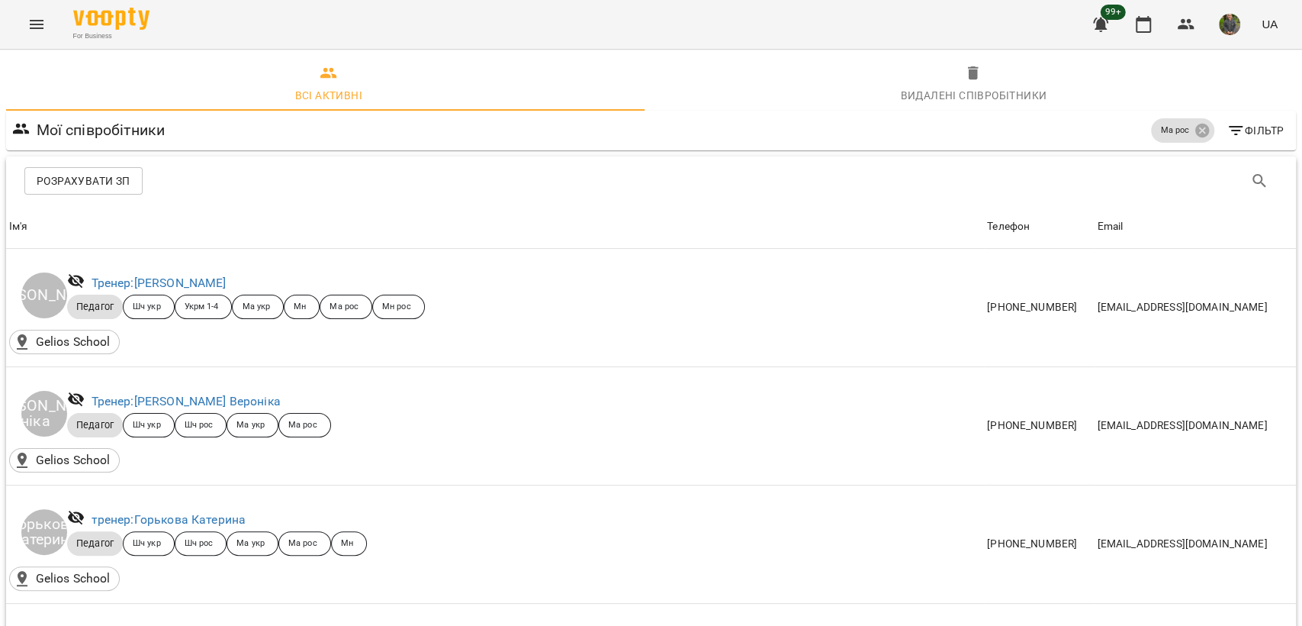
click at [1218, 125] on div "Фільтр" at bounding box center [1256, 131] width 76 height 34
click at [1176, 126] on p "Ма рос" at bounding box center [1174, 130] width 29 height 13
click at [1195, 134] on icon at bounding box center [1202, 131] width 14 height 14
click at [1229, 127] on icon "button" at bounding box center [1236, 130] width 14 height 9
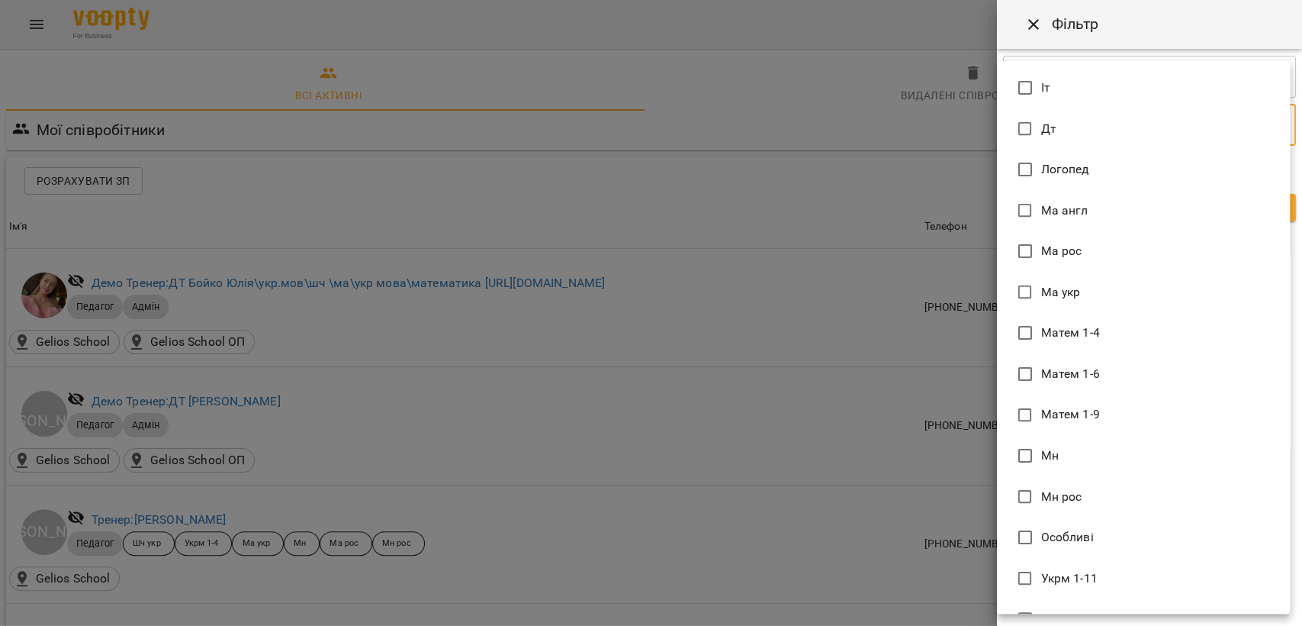
click at [1046, 74] on li "Іт" at bounding box center [1143, 87] width 293 height 41
type input "**"
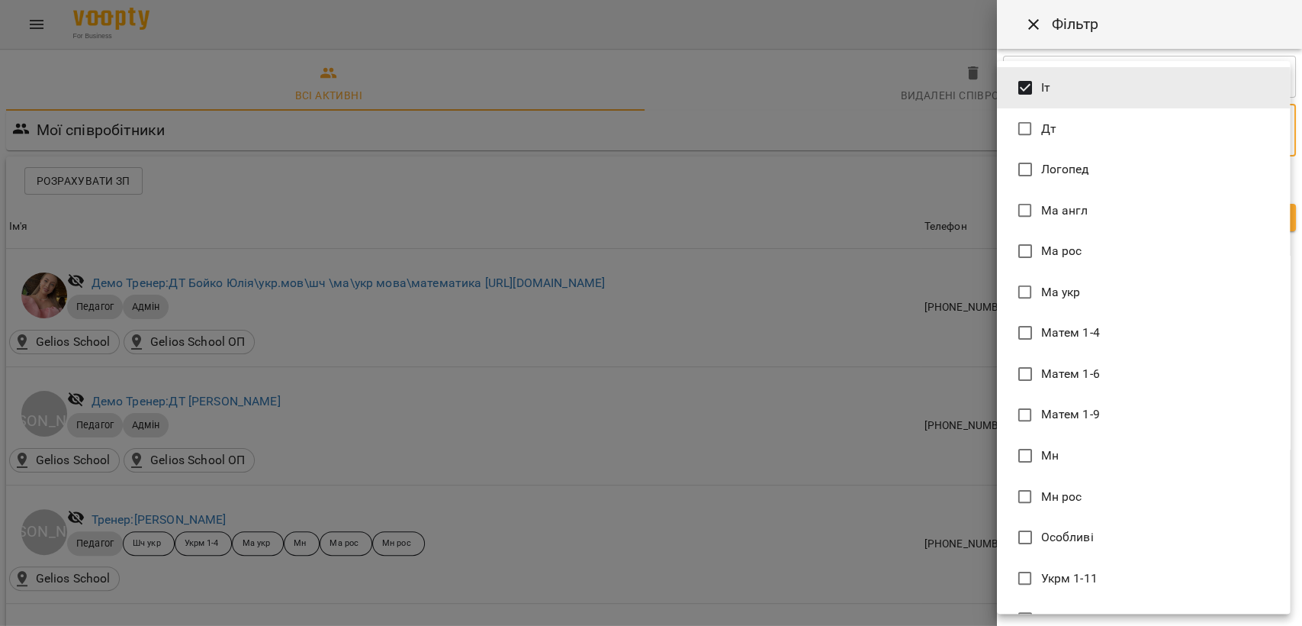
click at [865, 165] on div at bounding box center [651, 313] width 1302 height 626
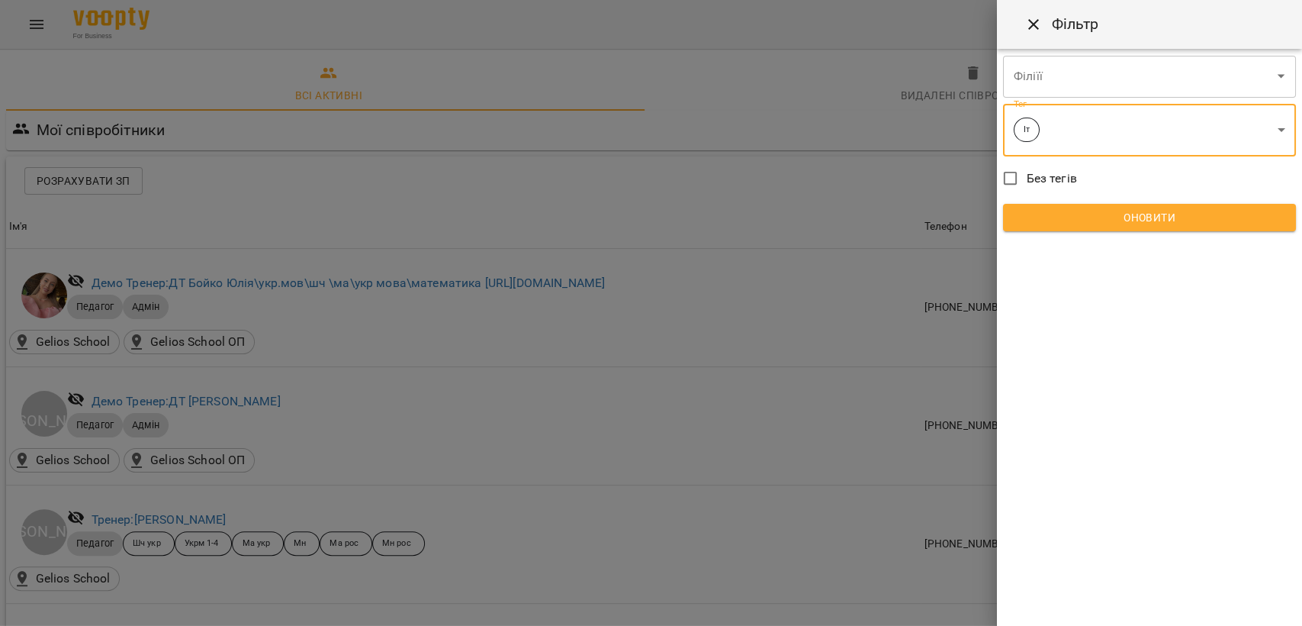
click at [1068, 209] on span "Оновити" at bounding box center [1149, 217] width 269 height 18
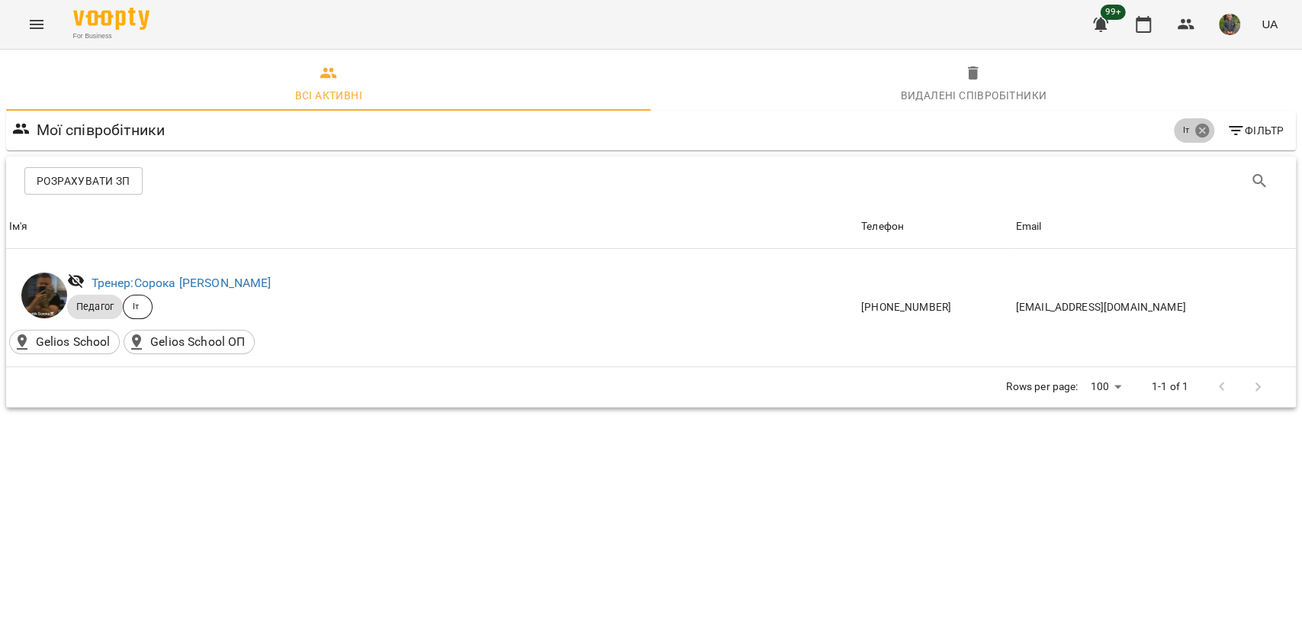
click at [1196, 130] on icon at bounding box center [1202, 131] width 14 height 14
